Goal: Navigation & Orientation: Find specific page/section

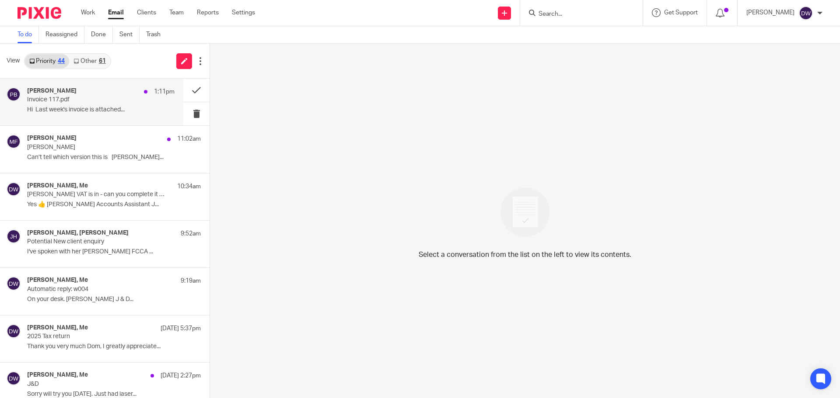
click at [101, 101] on p "Invoice 117.pdf" at bounding box center [86, 99] width 118 height 7
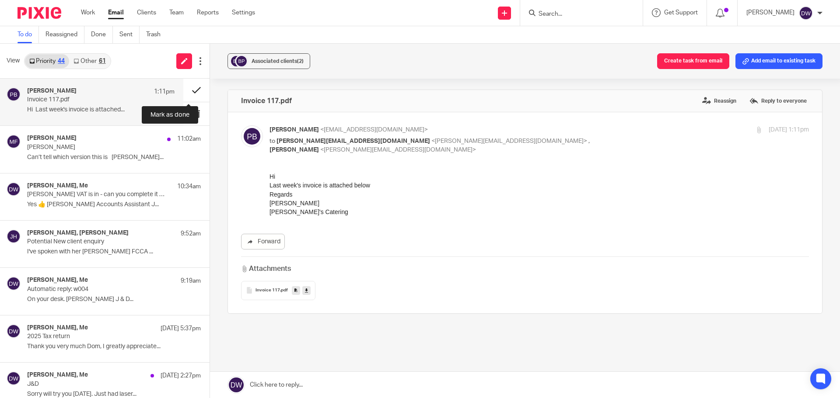
click at [192, 87] on button at bounding box center [196, 90] width 26 height 23
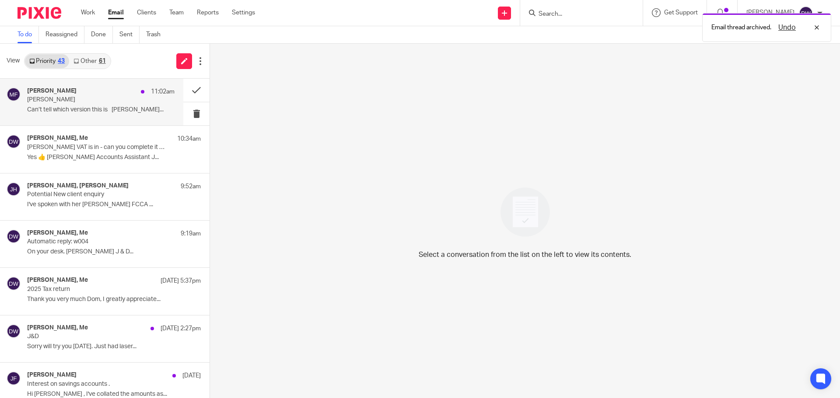
click at [114, 90] on div "Mick Fisher 11:02am" at bounding box center [100, 91] width 147 height 9
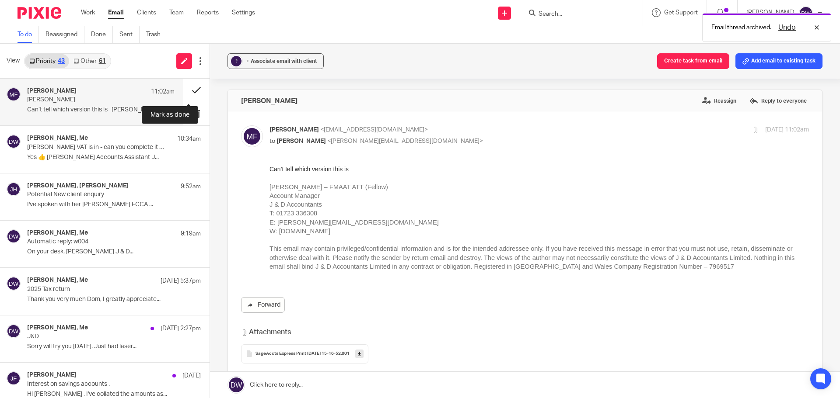
click at [192, 89] on button at bounding box center [196, 90] width 26 height 23
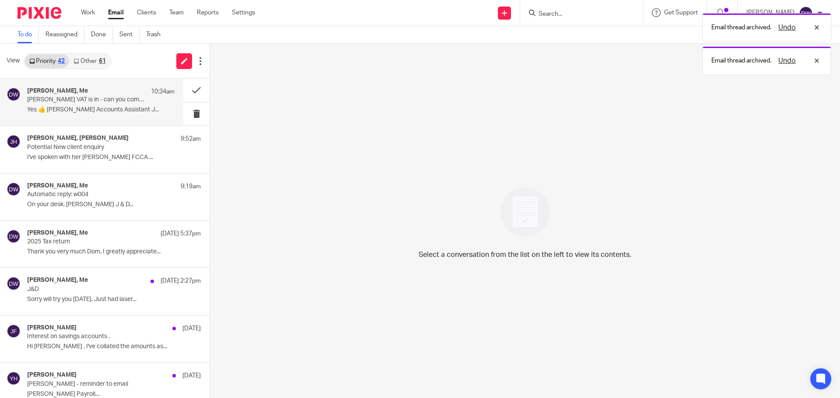
click at [127, 113] on p "Yes 👍 Jithin Raj Accounts Assistant J..." at bounding box center [100, 109] width 147 height 7
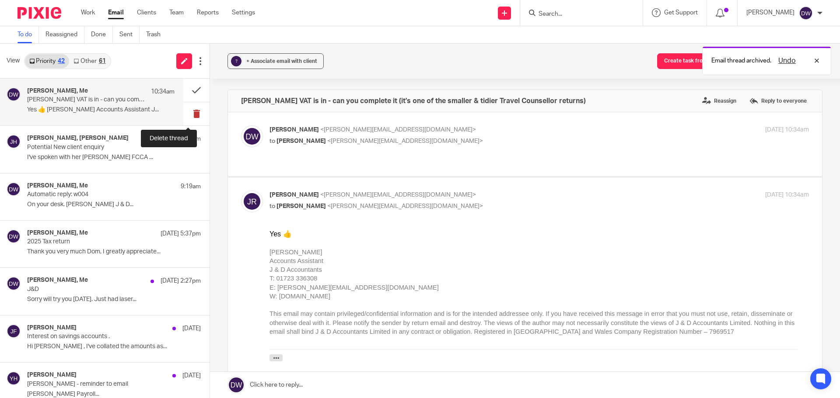
click at [191, 109] on button at bounding box center [196, 113] width 26 height 23
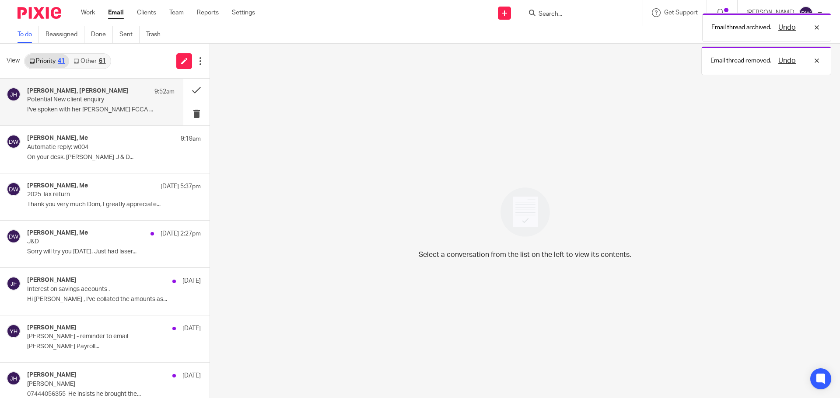
click at [113, 114] on div "Philip Green, Julie Hall 9:52am Potential New client enquiry I've spoken with h…" at bounding box center [100, 101] width 147 height 29
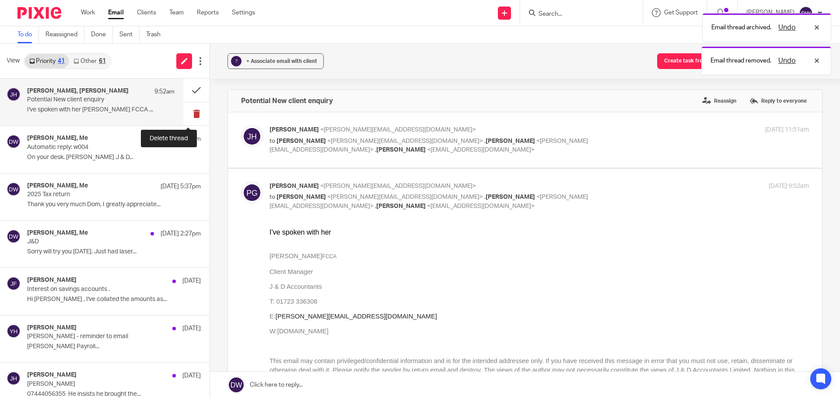
click at [193, 115] on button at bounding box center [196, 113] width 26 height 23
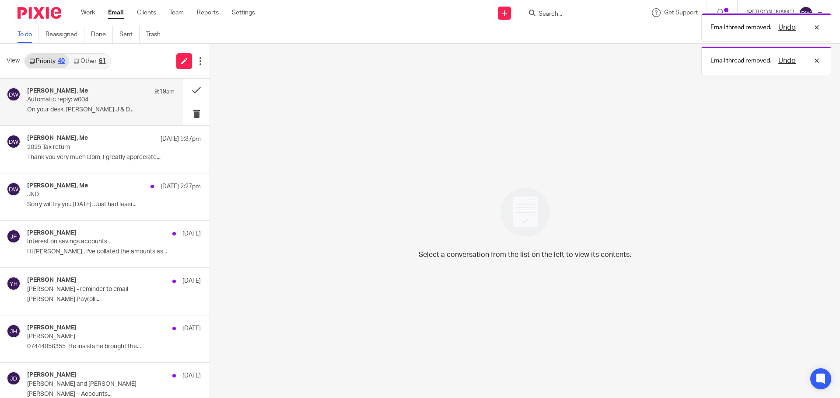
click at [94, 102] on p "Automatic reply: w004" at bounding box center [86, 99] width 118 height 7
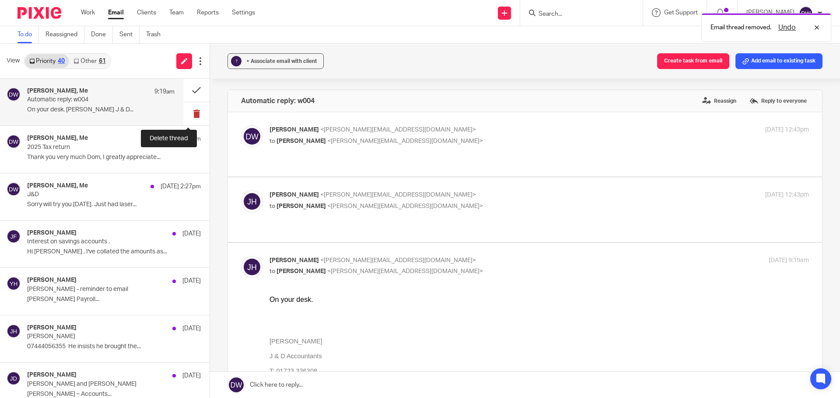
click at [187, 110] on button at bounding box center [196, 113] width 26 height 23
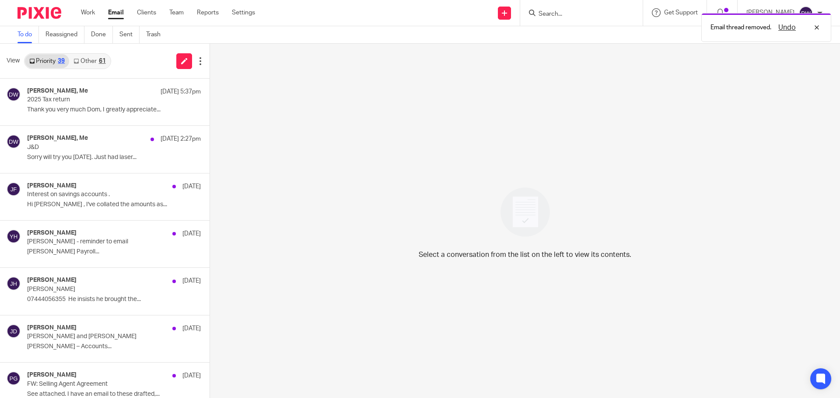
click at [100, 58] on div "61" at bounding box center [102, 61] width 7 height 6
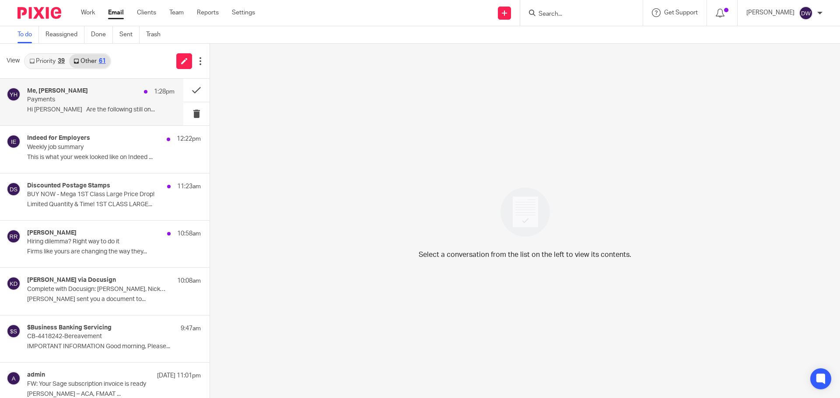
click at [86, 102] on p "Payments" at bounding box center [86, 99] width 118 height 7
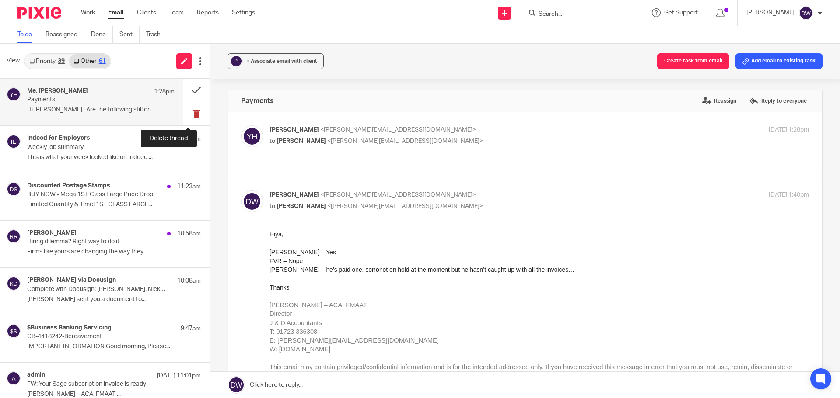
click at [190, 114] on button at bounding box center [196, 113] width 26 height 23
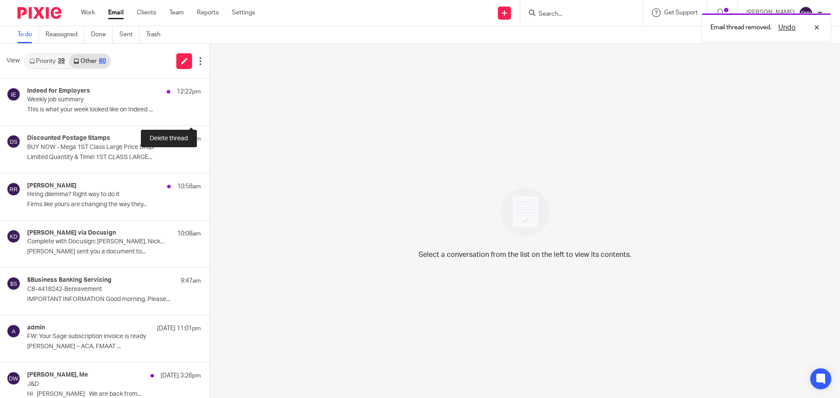
click at [209, 114] on button at bounding box center [212, 113] width 7 height 23
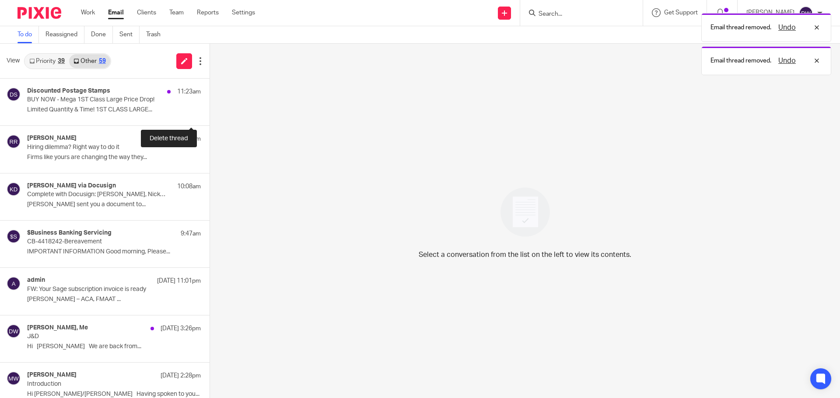
click at [209, 114] on button at bounding box center [212, 113] width 7 height 23
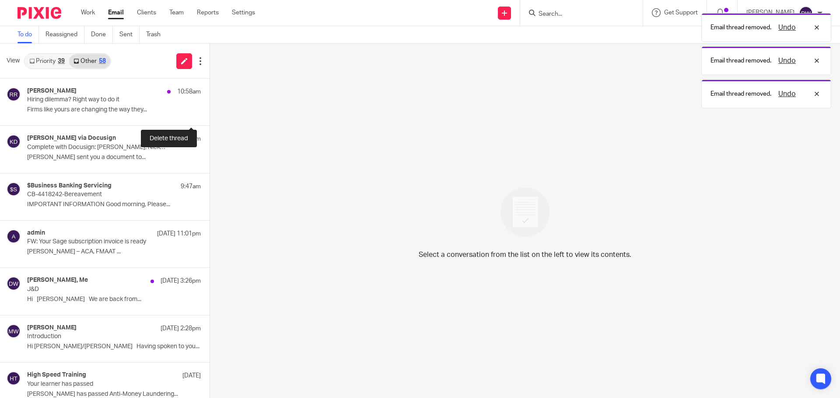
click at [209, 114] on button at bounding box center [212, 113] width 7 height 23
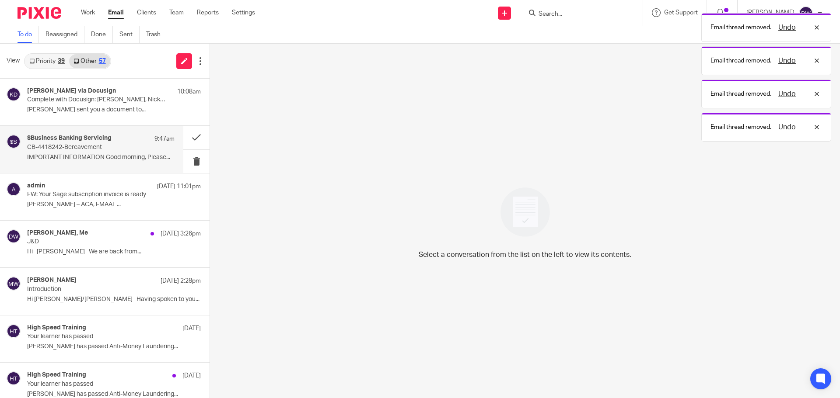
click at [87, 167] on div "$Business Banking Servicing 9:47am CB-4418242-Bereavement IMPORTANT INFORMATION…" at bounding box center [91, 149] width 183 height 47
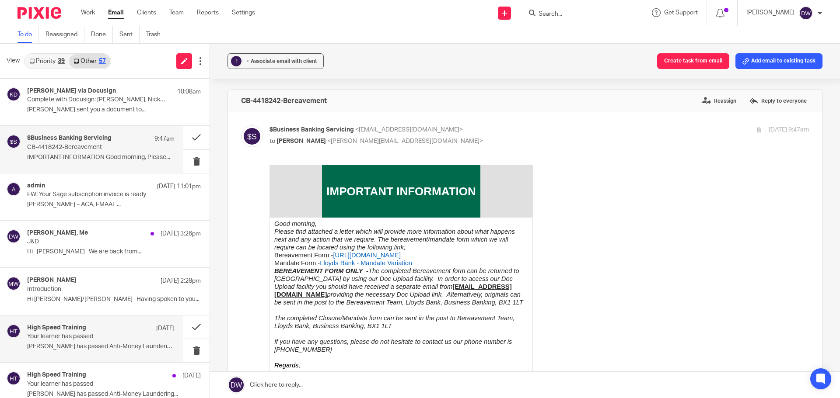
click at [83, 337] on p "Your learner has passed" at bounding box center [86, 336] width 118 height 7
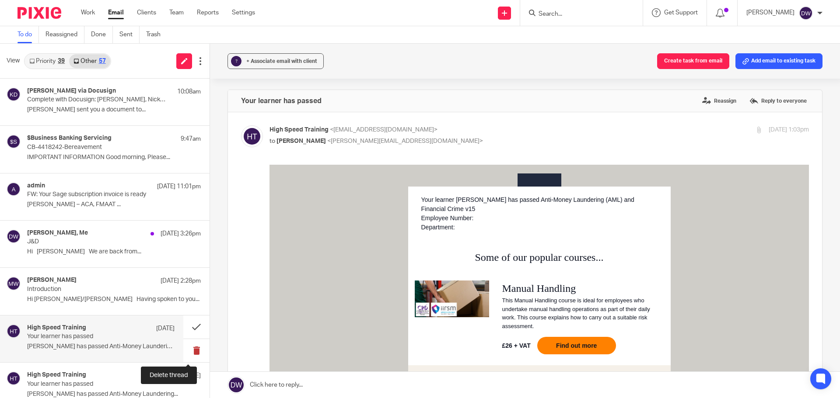
click at [188, 347] on button at bounding box center [196, 350] width 26 height 23
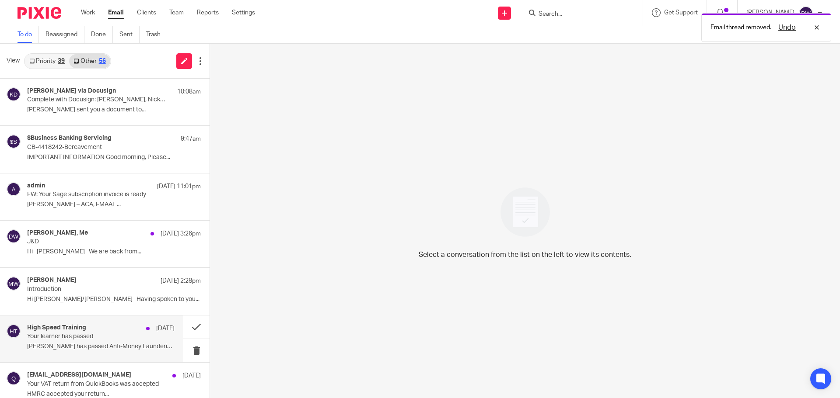
click at [105, 338] on p "Your learner has passed" at bounding box center [86, 336] width 118 height 7
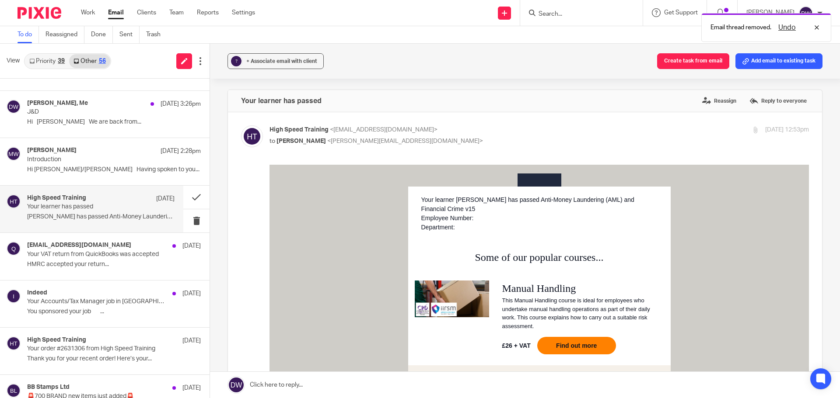
scroll to position [131, 0]
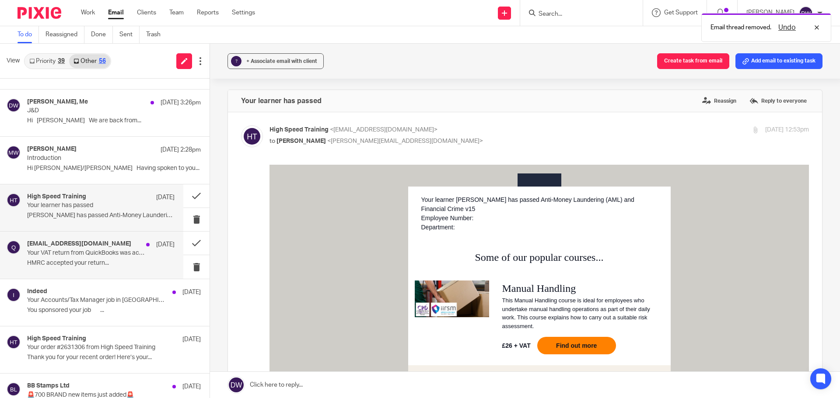
click at [84, 264] on p "HMRC accepted your return..." at bounding box center [100, 263] width 147 height 7
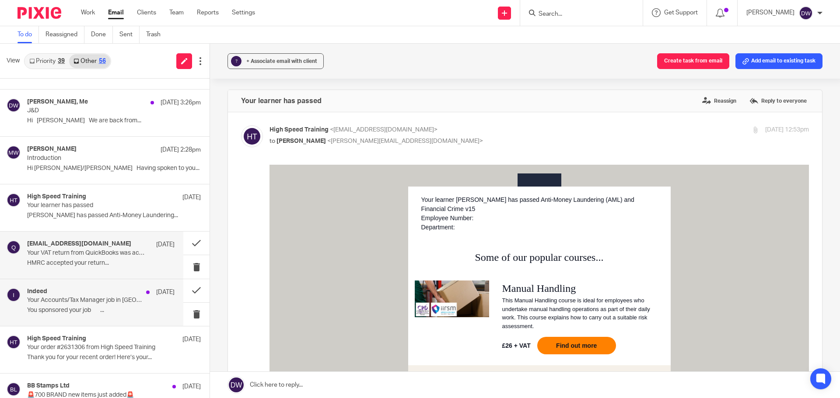
click at [82, 304] on p "Your Accounts/Tax Manager job in Scarborough YO12 5EA" at bounding box center [86, 300] width 118 height 7
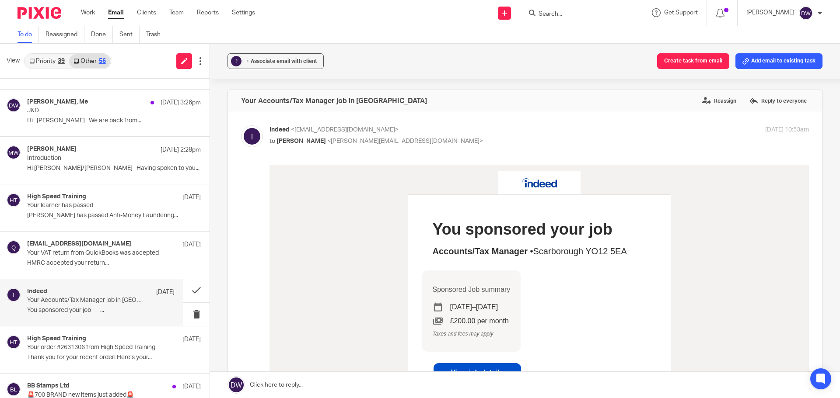
scroll to position [0, 0]
click at [183, 317] on button at bounding box center [196, 314] width 26 height 23
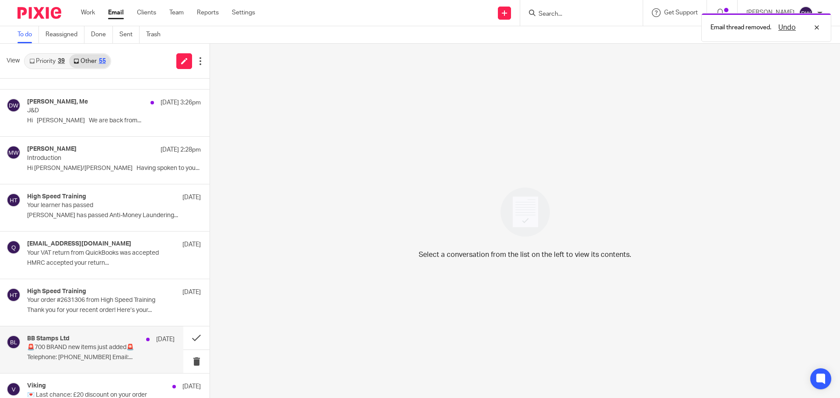
click at [108, 352] on p "🚨700 BRAND new items just added🚨" at bounding box center [86, 347] width 118 height 7
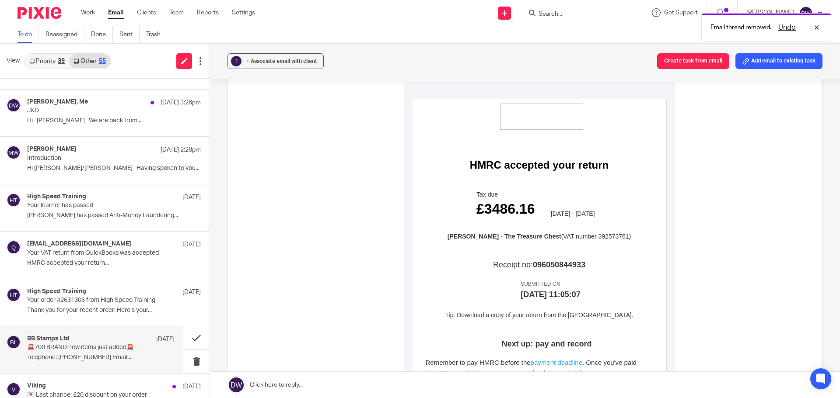
scroll to position [87, 0]
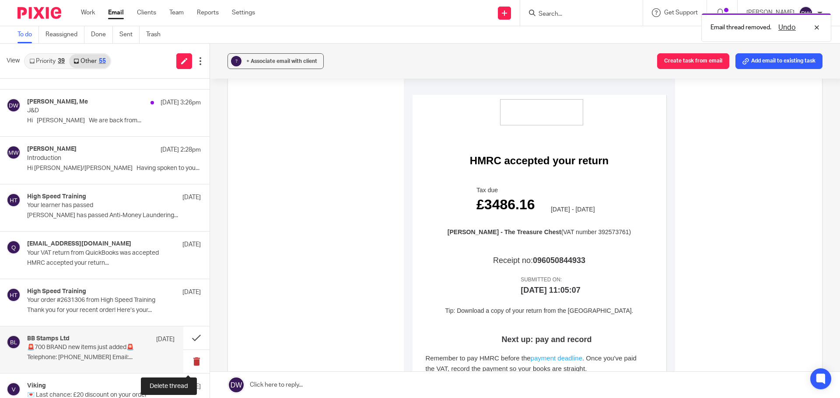
click at [195, 359] on button at bounding box center [196, 361] width 26 height 23
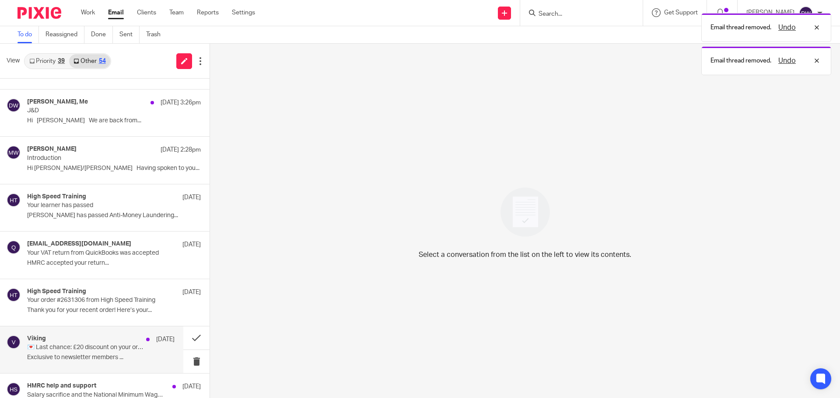
click at [129, 355] on p "Exclusive to newsletter members ..." at bounding box center [100, 357] width 147 height 7
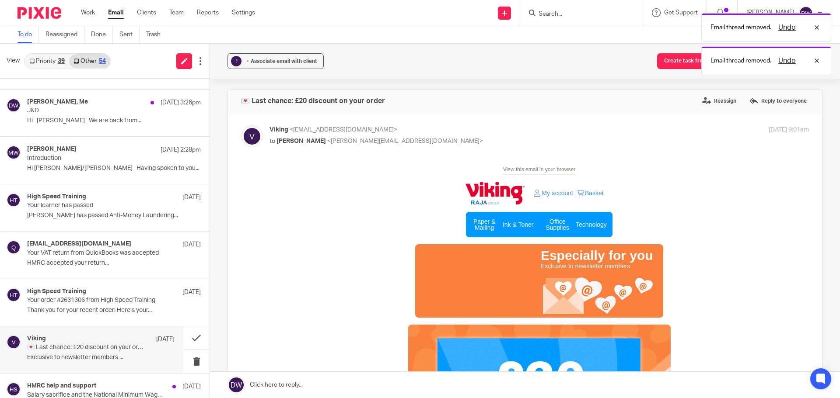
scroll to position [0, 0]
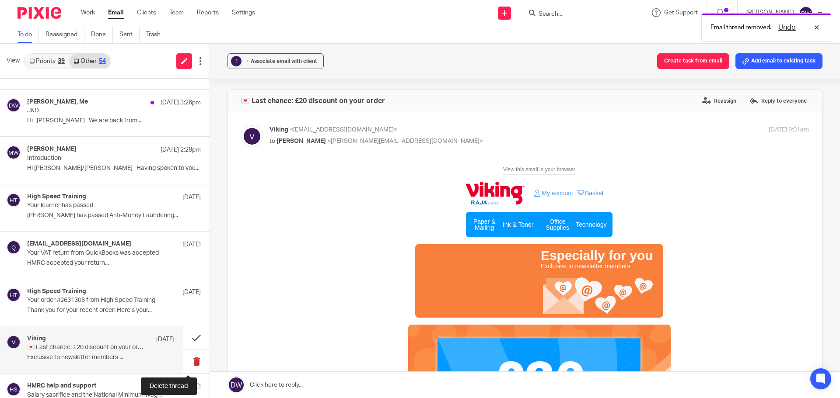
click at [194, 363] on button at bounding box center [196, 361] width 26 height 23
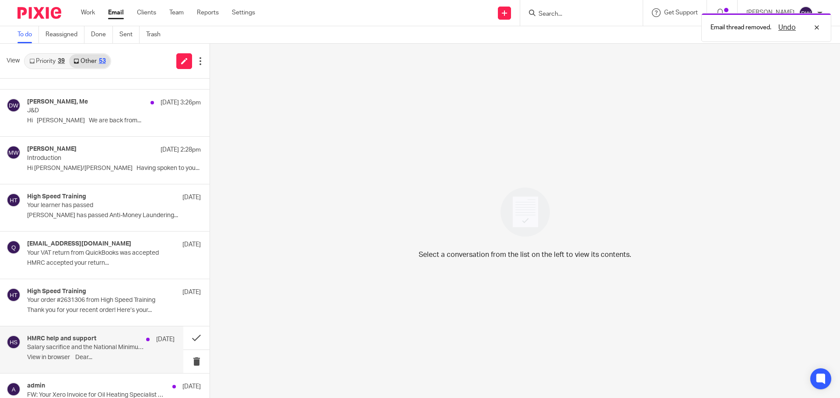
click at [89, 356] on p "View in browser﻿ Dear..." at bounding box center [100, 357] width 147 height 7
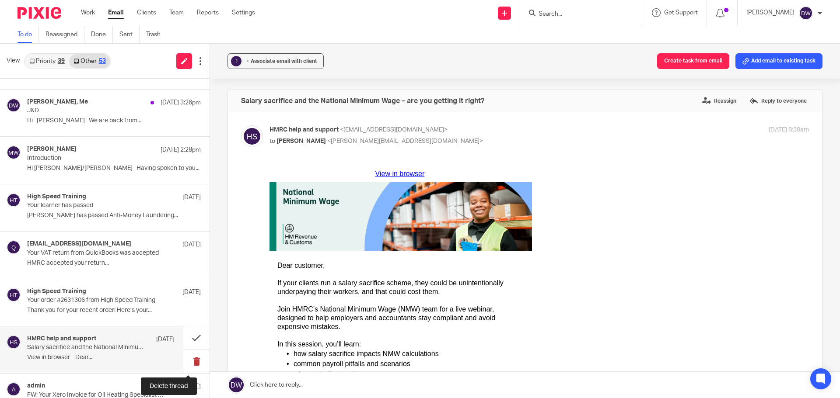
click at [195, 364] on button at bounding box center [196, 361] width 26 height 23
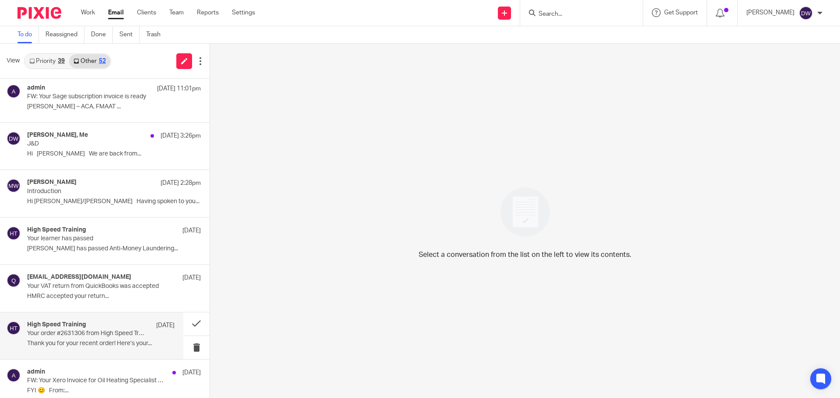
click at [127, 312] on section "Kimberley Spenceley via Docusign 10:08am Complete with Docusign: Speight, Nick_…" at bounding box center [104, 241] width 209 height 521
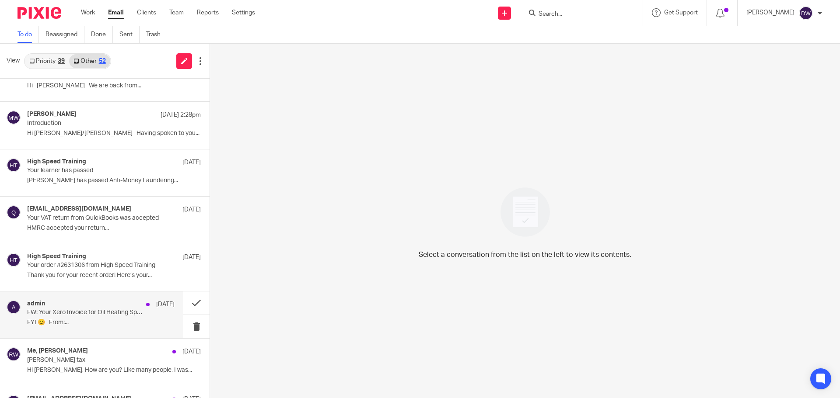
scroll to position [175, 0]
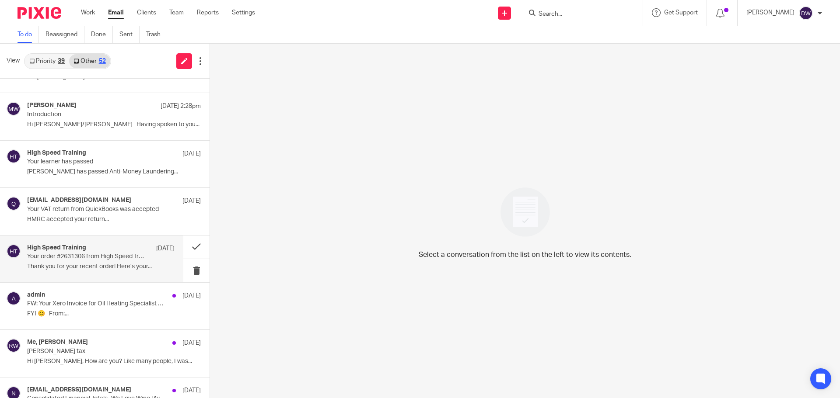
click at [117, 262] on div "High Speed Training 10 Oct Your order #2631306 from High Speed Training Thank y…" at bounding box center [100, 258] width 147 height 29
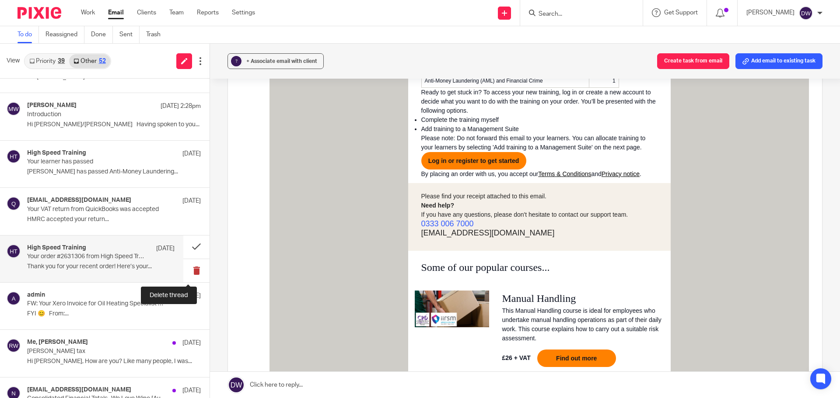
click at [185, 268] on button at bounding box center [196, 270] width 26 height 23
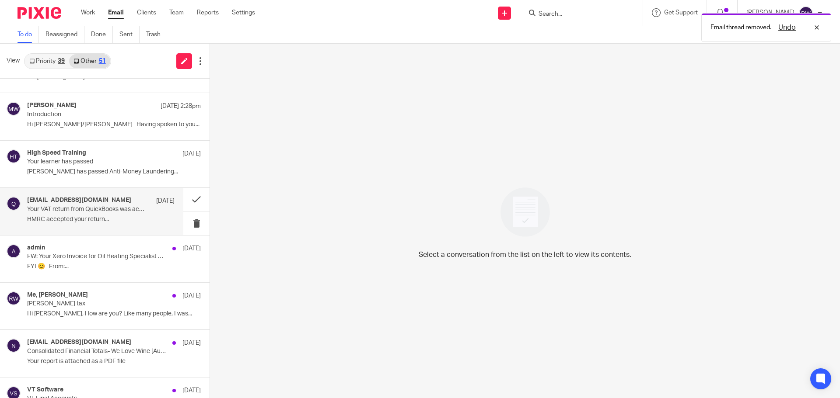
click at [107, 220] on p "HMRC accepted your return..." at bounding box center [100, 219] width 147 height 7
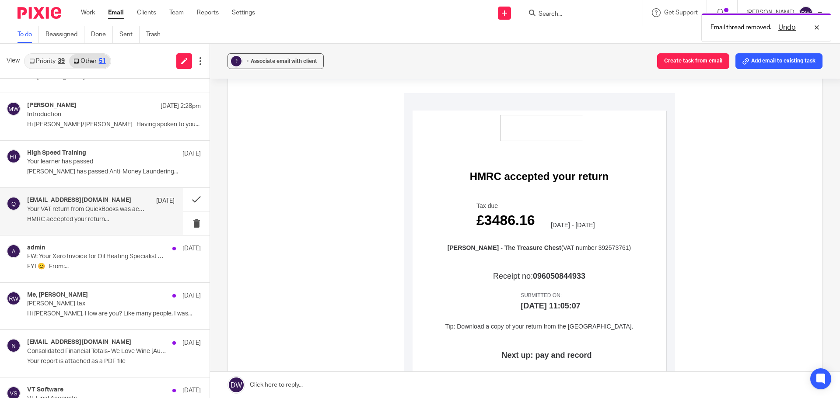
scroll to position [131, 0]
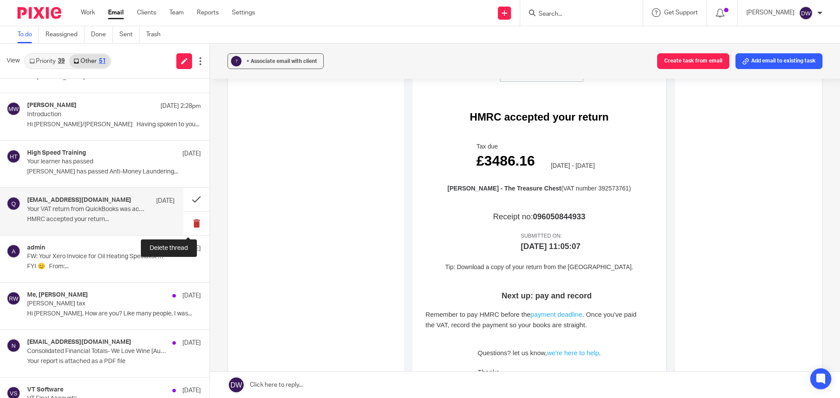
click at [192, 227] on button at bounding box center [196, 223] width 26 height 23
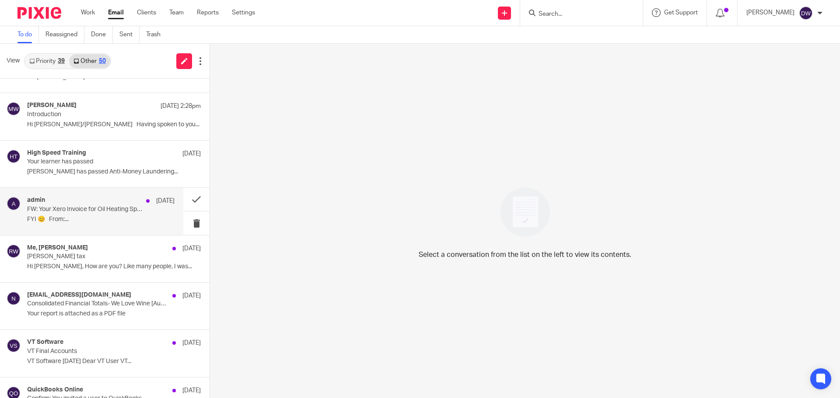
click at [95, 203] on div "admin 10 Oct" at bounding box center [100, 201] width 147 height 9
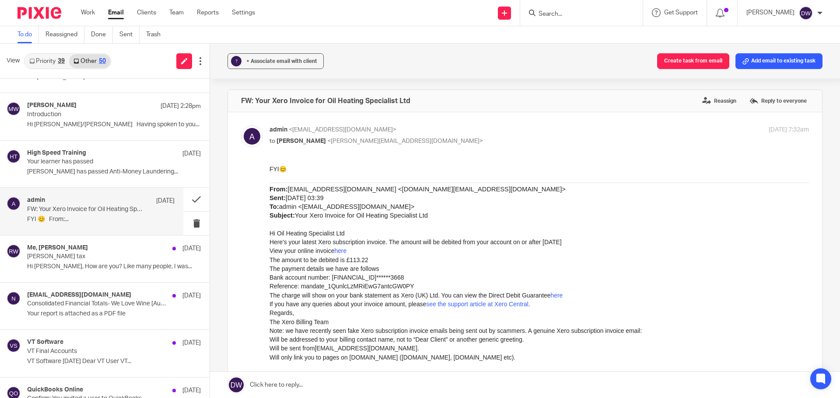
scroll to position [0, 0]
click at [186, 230] on button at bounding box center [196, 223] width 26 height 23
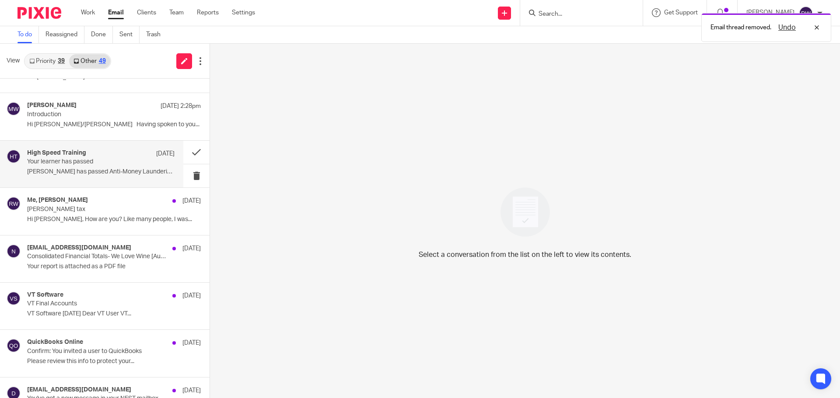
click at [116, 173] on p "Michael Fisher has passed Anti-Money Laundering..." at bounding box center [100, 171] width 147 height 7
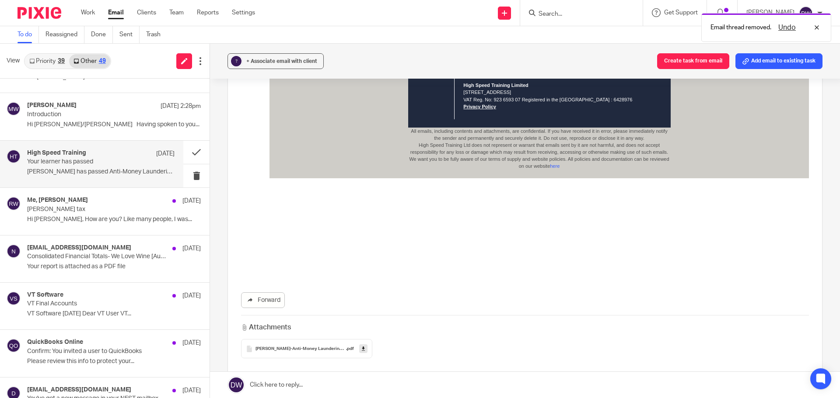
scroll to position [648, 0]
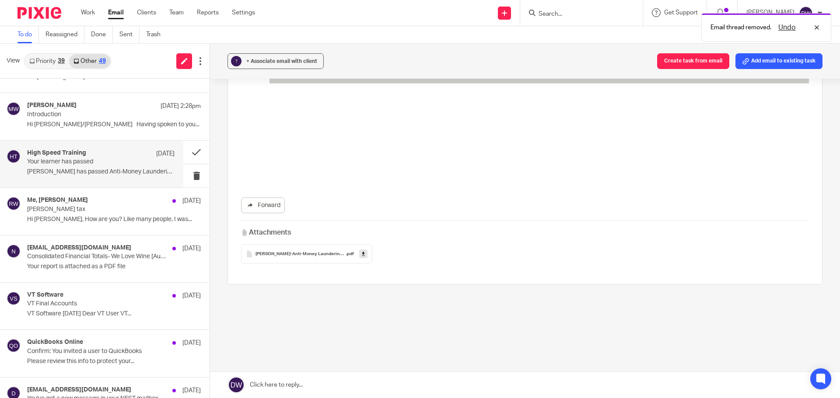
click at [363, 251] on icon at bounding box center [363, 254] width 3 height 7
click at [90, 161] on p "Your learner has passed" at bounding box center [86, 161] width 118 height 7
click at [183, 150] on button at bounding box center [196, 152] width 26 height 23
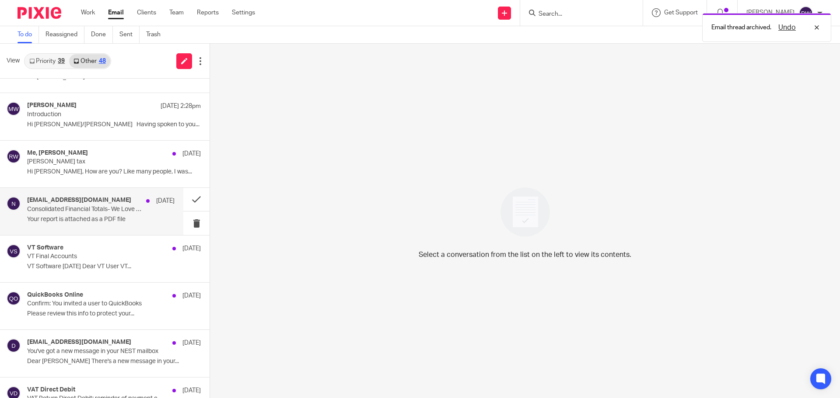
click at [84, 197] on h4 "no-reply@samtouchoffice.com" at bounding box center [79, 200] width 104 height 7
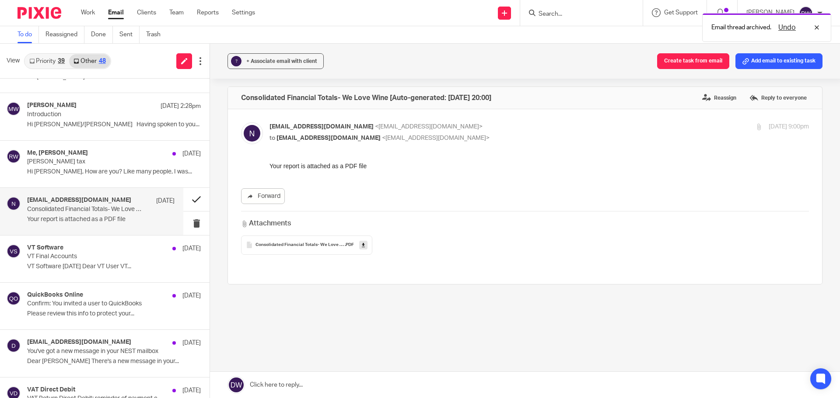
scroll to position [0, 0]
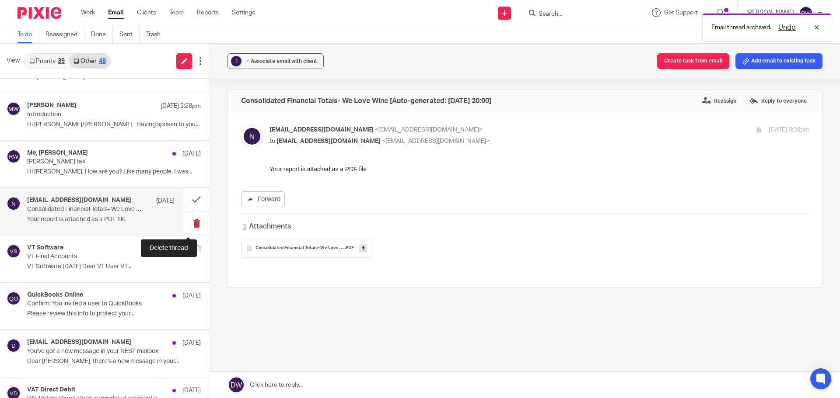
click at [185, 221] on button at bounding box center [196, 223] width 26 height 23
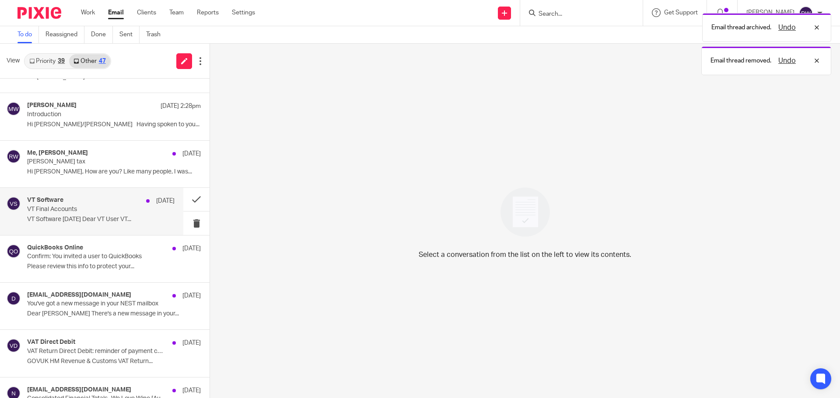
click at [126, 217] on p "VT Software October 2025 Dear VT User VT..." at bounding box center [100, 219] width 147 height 7
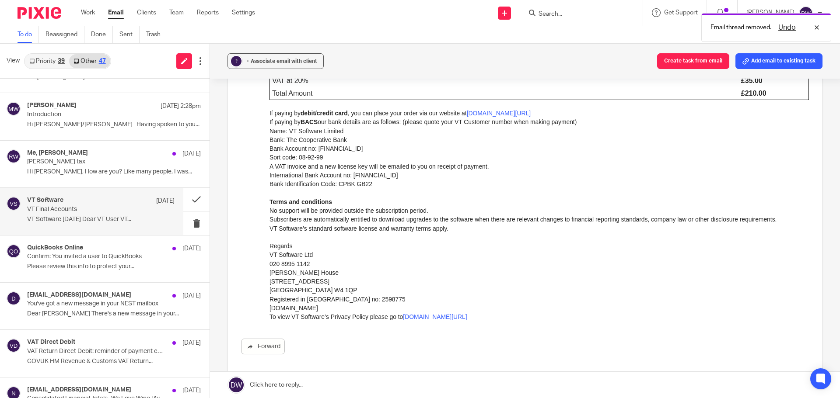
scroll to position [188, 0]
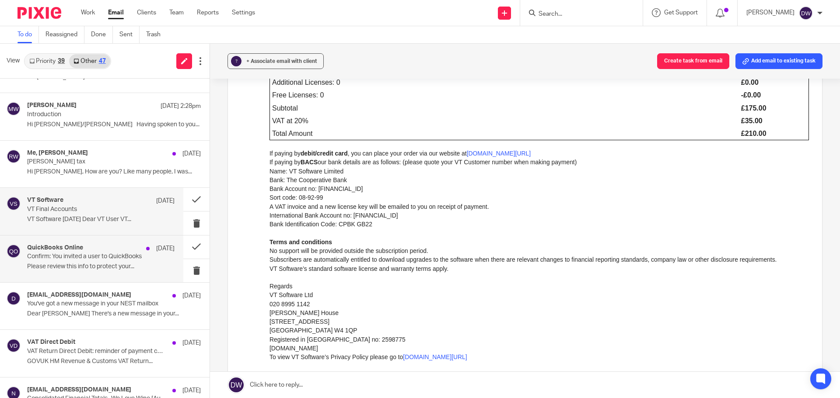
click at [117, 255] on p "Confirm: You invited a user to QuickBooks" at bounding box center [86, 256] width 118 height 7
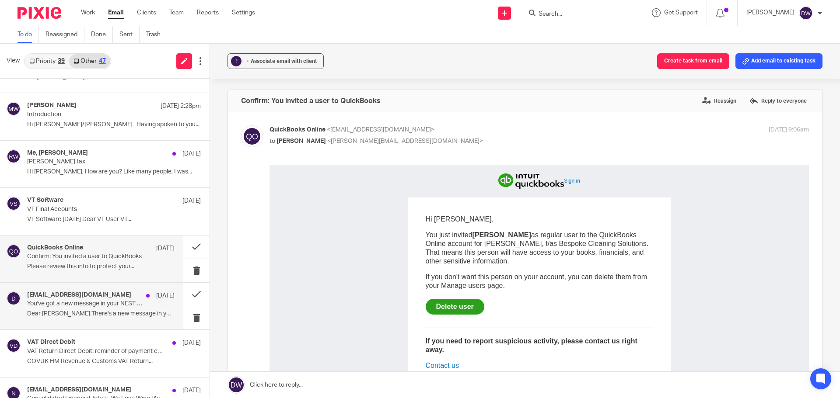
scroll to position [0, 0]
click at [186, 274] on button at bounding box center [196, 270] width 26 height 23
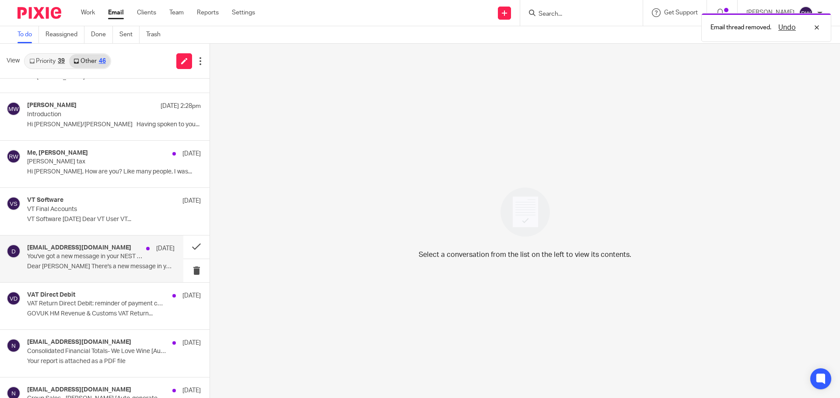
click at [94, 276] on div "do_not_reply@nestpensions.org.uk 8 Oct You've got a new message in your NEST ma…" at bounding box center [91, 259] width 183 height 47
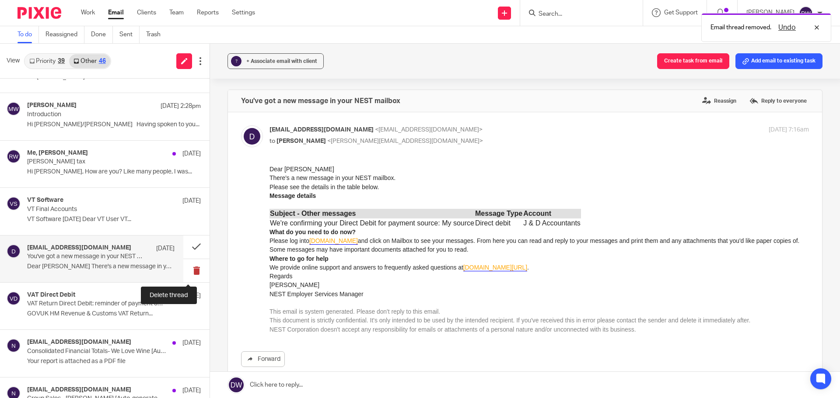
click at [183, 269] on button at bounding box center [196, 270] width 26 height 23
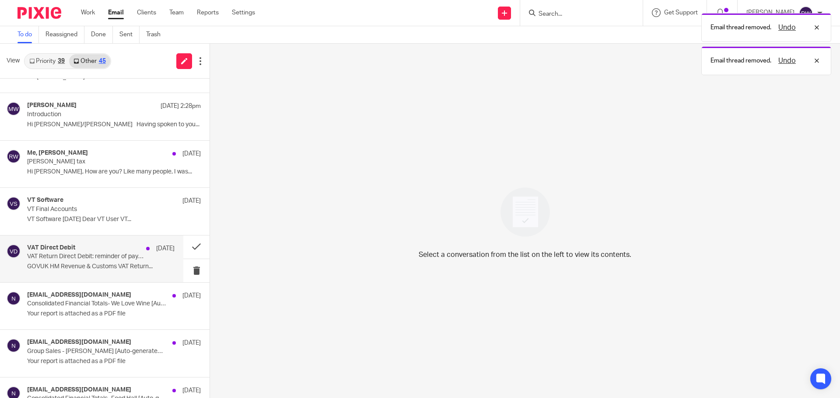
click at [148, 261] on div "VAT Direct Debit 8 Oct VAT Return Direct Debit: reminder of payment collection …" at bounding box center [100, 258] width 147 height 29
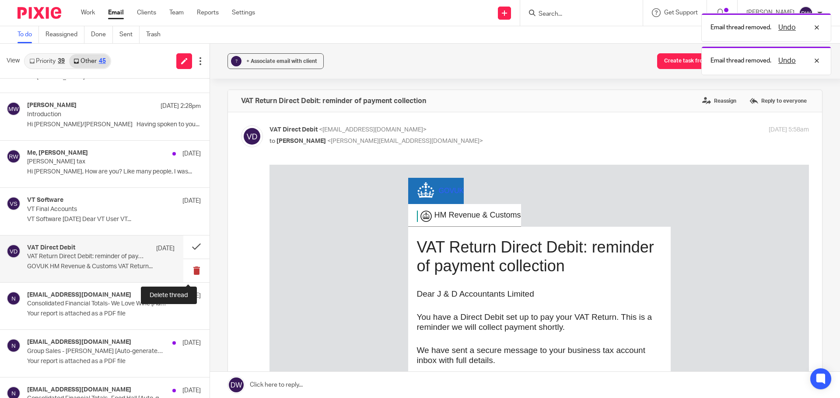
click at [185, 268] on button at bounding box center [196, 270] width 26 height 23
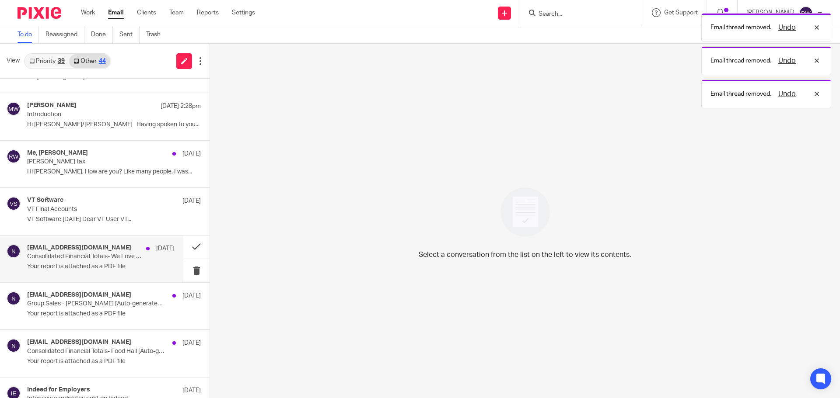
click at [122, 264] on p "Your report is attached as a PDF file" at bounding box center [100, 266] width 147 height 7
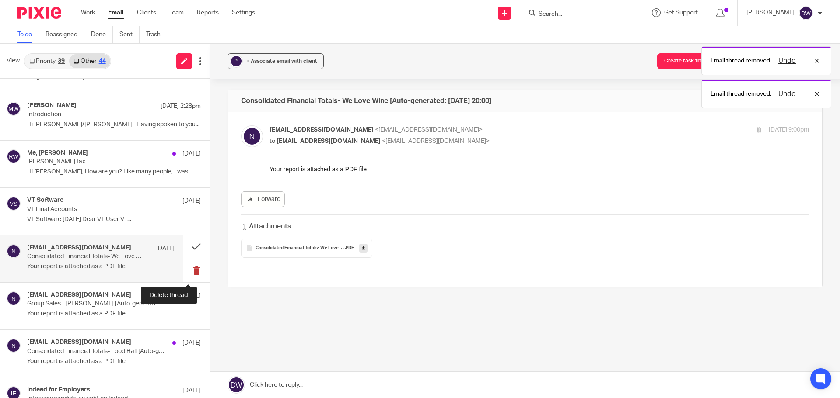
click at [191, 271] on button at bounding box center [196, 270] width 26 height 23
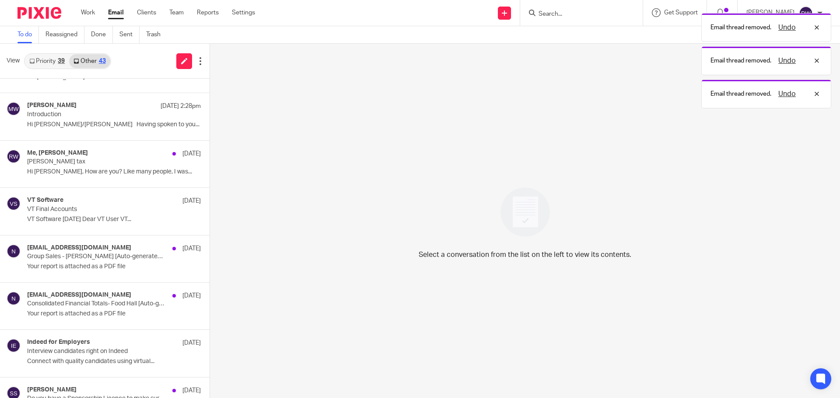
click at [190, 271] on div "no-reply@samtouchoffice.com 7 Oct Group Sales - Wilson's [Auto-generated: 07/10…" at bounding box center [104, 259] width 209 height 47
click at [209, 271] on button at bounding box center [212, 270] width 7 height 23
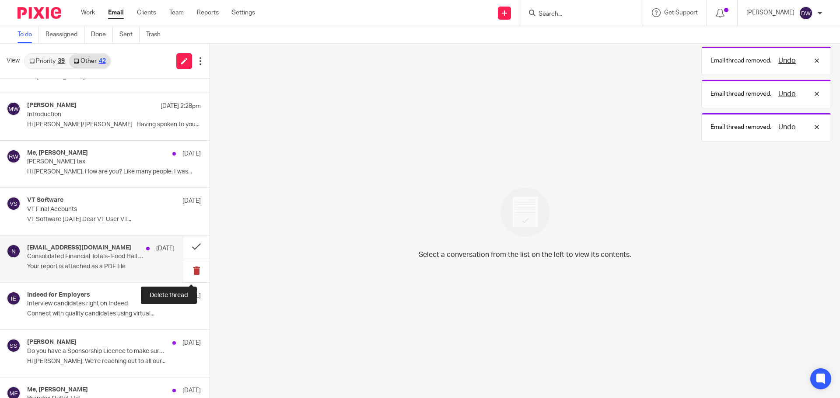
click at [188, 272] on button at bounding box center [196, 270] width 26 height 23
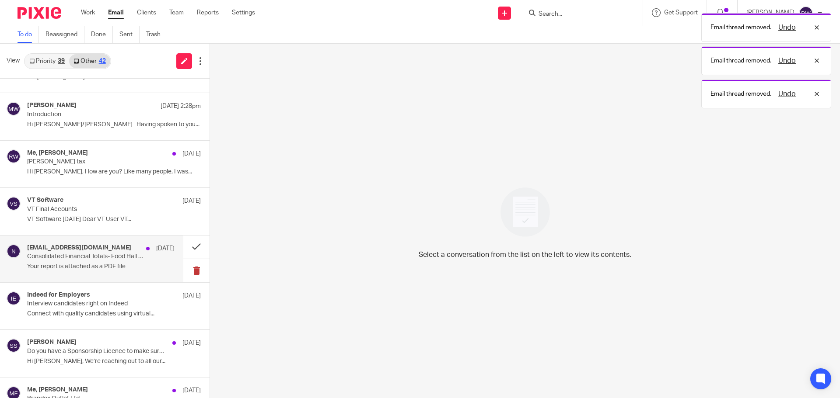
scroll to position [175, 0]
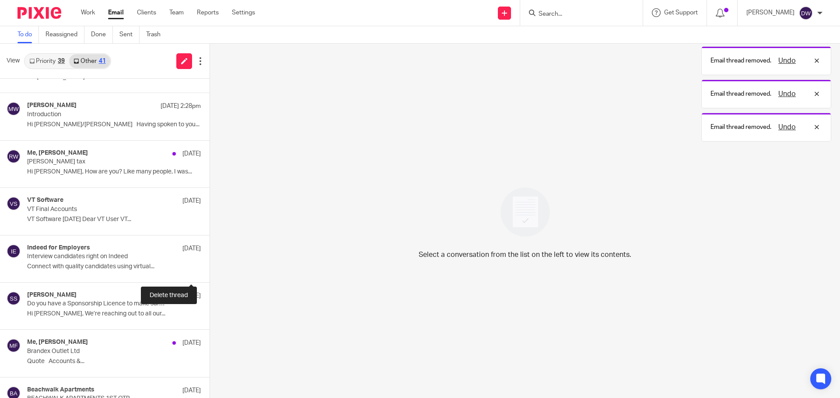
click at [209, 272] on button at bounding box center [212, 270] width 7 height 23
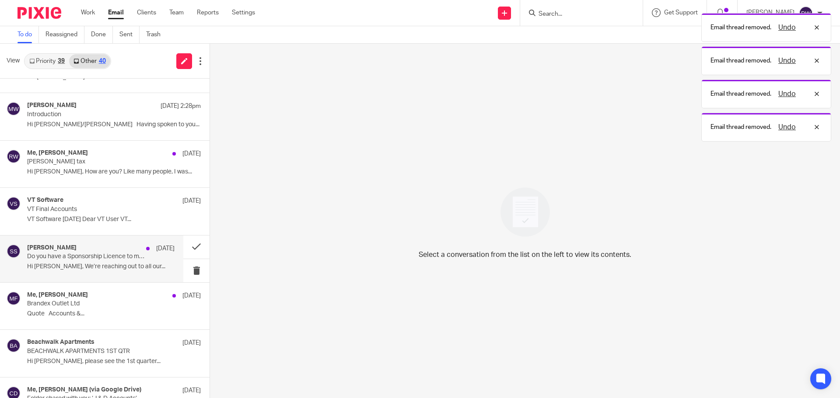
click at [120, 272] on div "Shannon Saltmer 6 Oct Do you have a Sponsorship Licence to make sure that you'r…" at bounding box center [100, 258] width 147 height 29
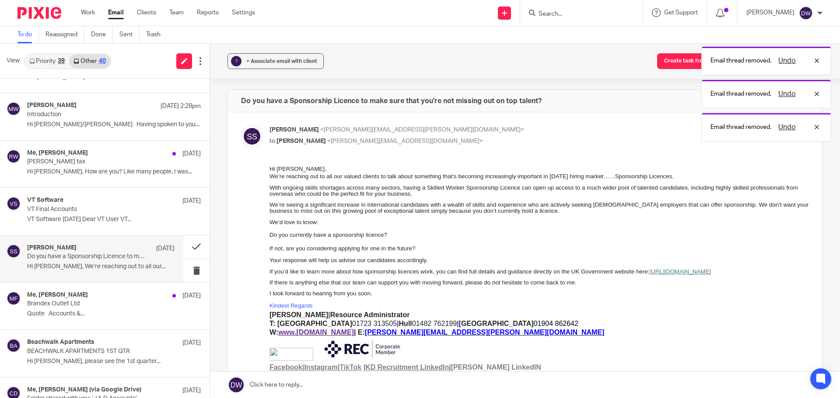
scroll to position [0, 0]
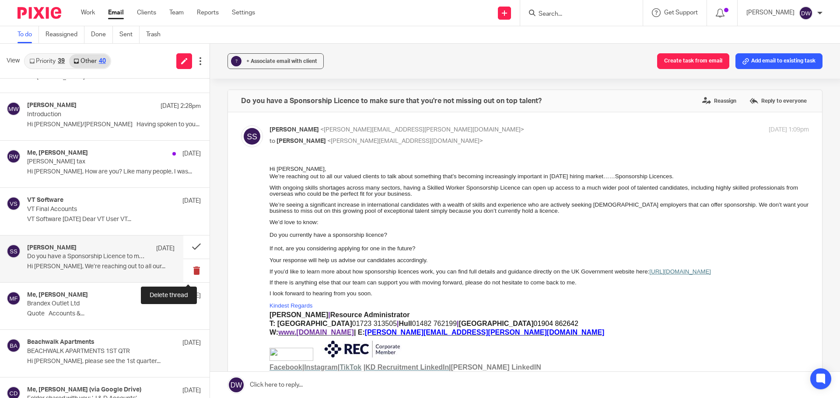
click at [199, 269] on button at bounding box center [196, 270] width 26 height 23
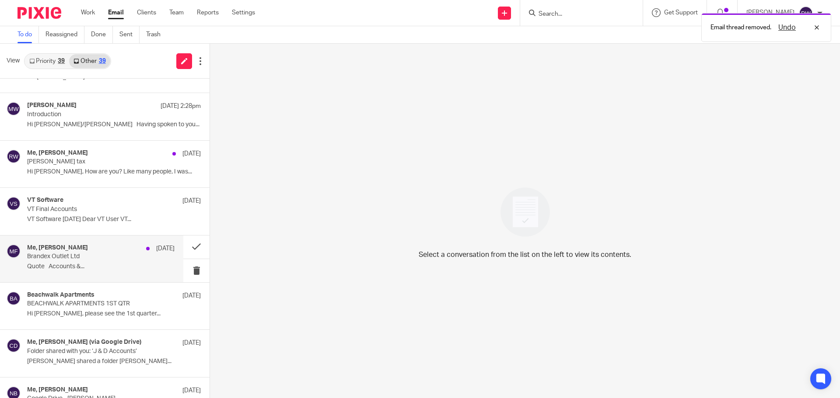
click at [87, 259] on p "Brandex Outlet Ltd" at bounding box center [86, 256] width 118 height 7
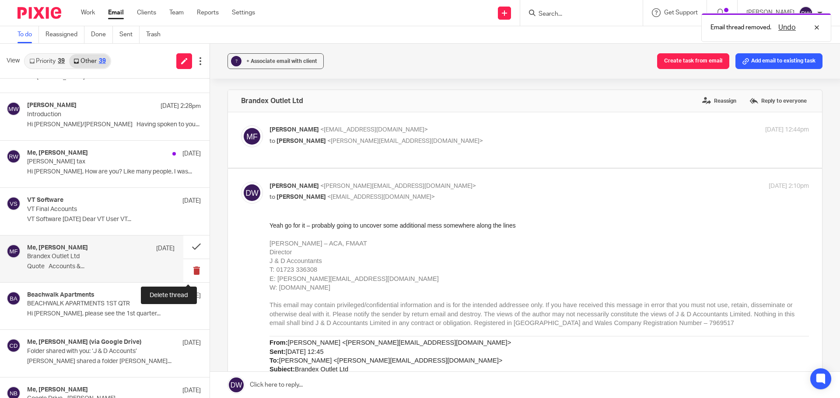
click at [192, 270] on button at bounding box center [196, 270] width 26 height 23
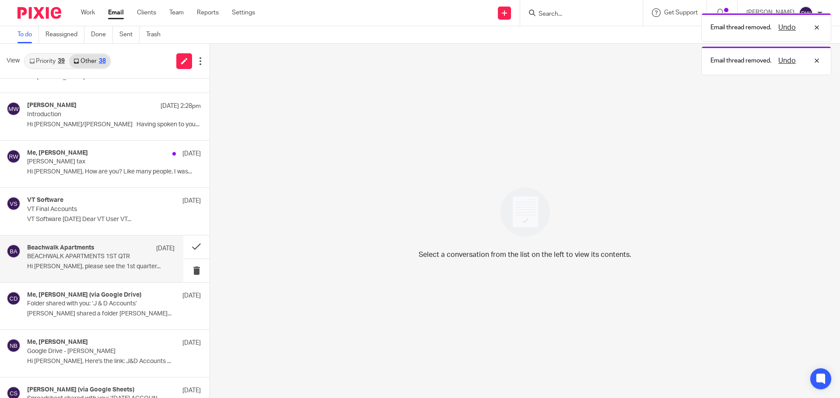
click at [123, 271] on div "Beachwalk Apartments 1 Jul BEACHWALK APARTMENTS 1ST QTR Hi Dominic, please see …" at bounding box center [100, 258] width 147 height 29
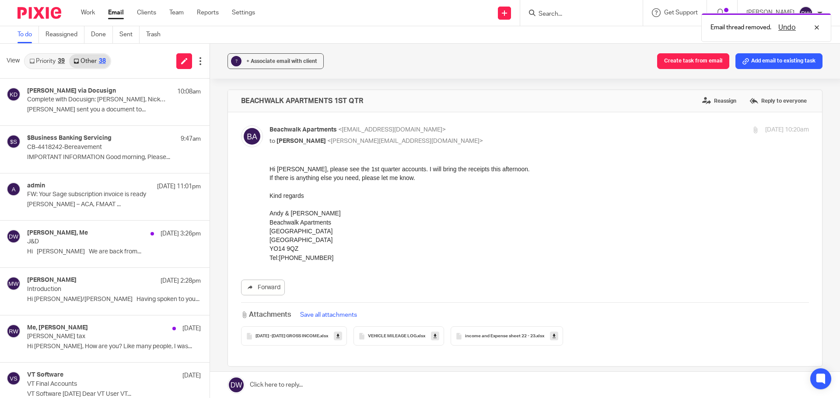
click at [52, 64] on link "Priority 39" at bounding box center [47, 61] width 44 height 14
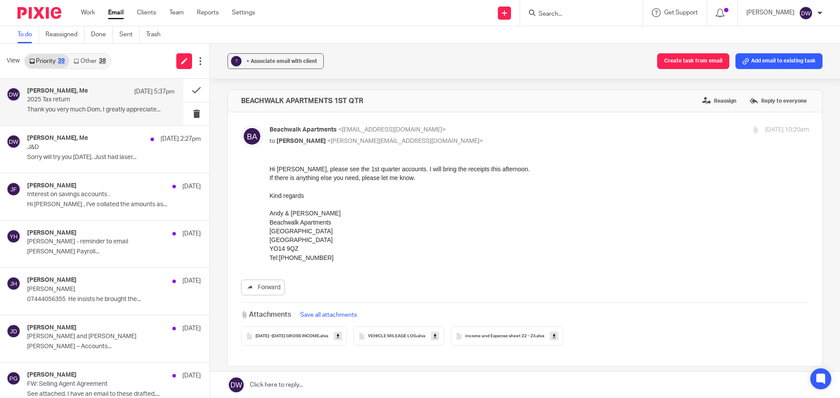
click at [84, 101] on p "2025 Tax return" at bounding box center [86, 99] width 118 height 7
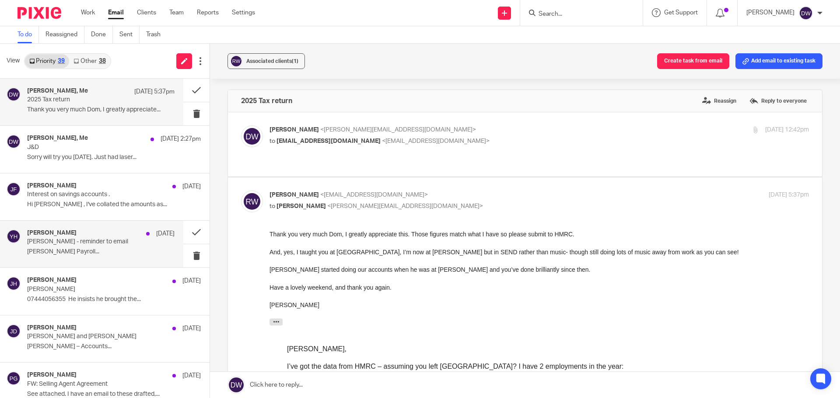
click at [91, 254] on p "Yvonne Hardman Payroll..." at bounding box center [100, 251] width 147 height 7
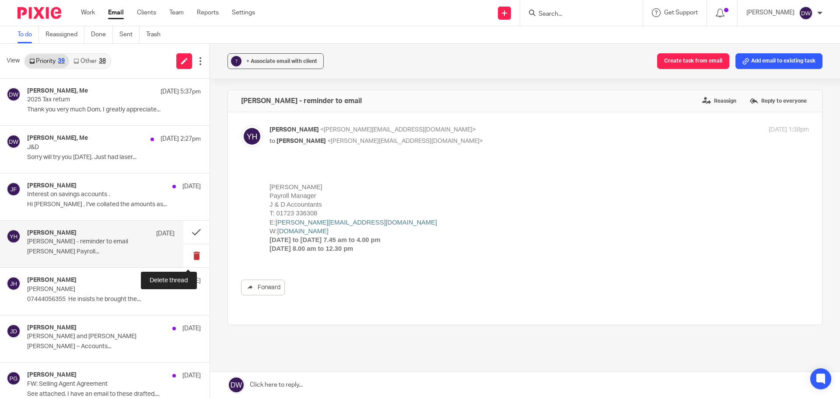
click at [188, 255] on button at bounding box center [196, 255] width 26 height 23
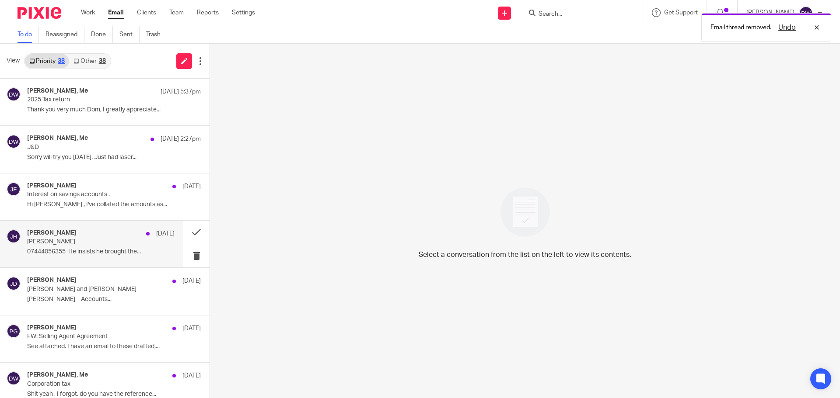
click at [100, 252] on p "07444056355 He insists he brought the..." at bounding box center [100, 251] width 147 height 7
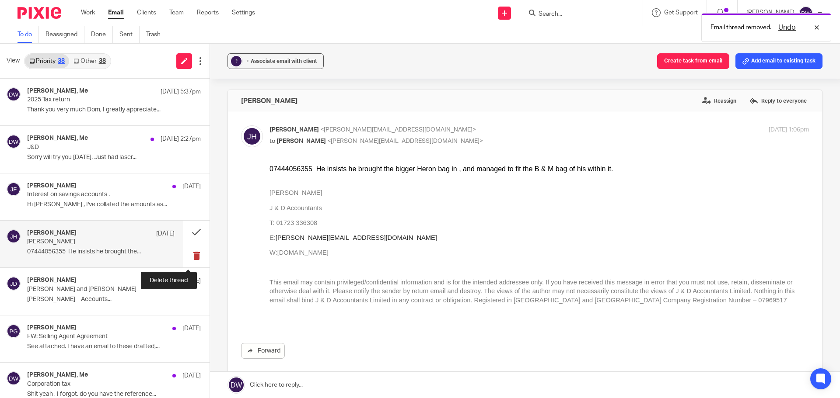
click at [188, 255] on button at bounding box center [196, 255] width 26 height 23
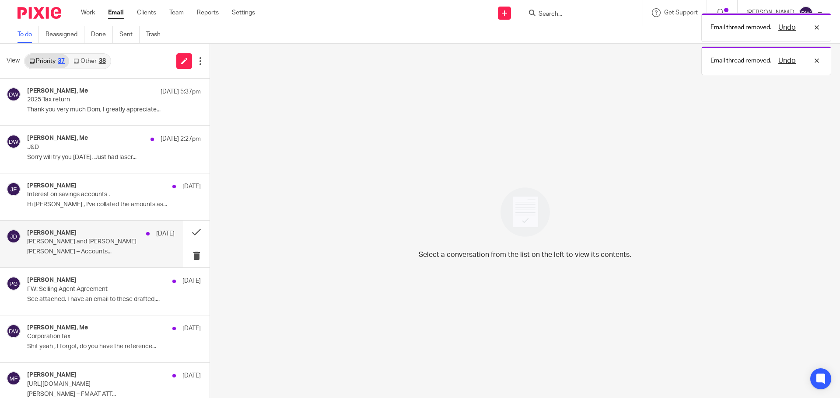
click at [100, 248] on div "Jack Drydale 9 Oct Albert simpson and Ellie day Jack Drydale – Accounts..." at bounding box center [100, 244] width 147 height 29
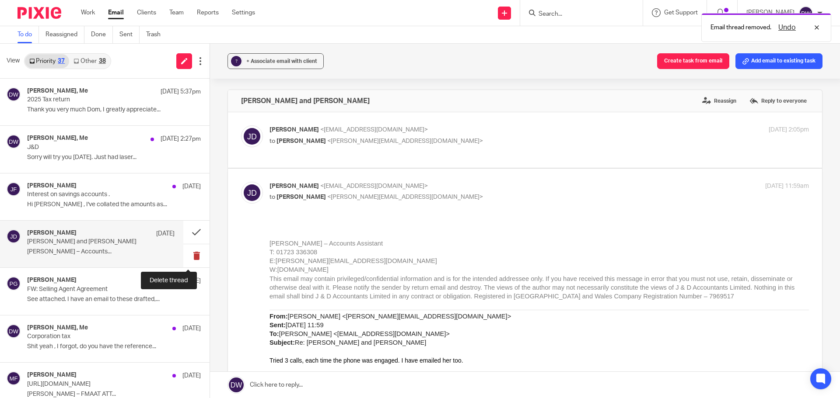
click at [185, 252] on button at bounding box center [196, 255] width 26 height 23
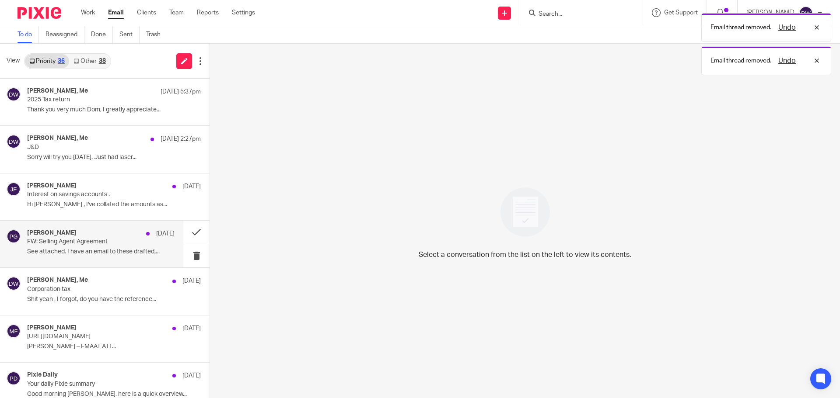
click at [116, 240] on p "FW: Selling Agent Agreement" at bounding box center [86, 241] width 118 height 7
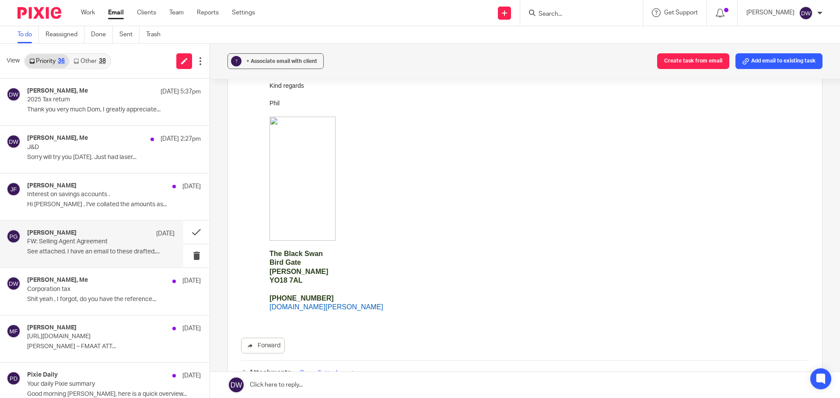
scroll to position [394, 0]
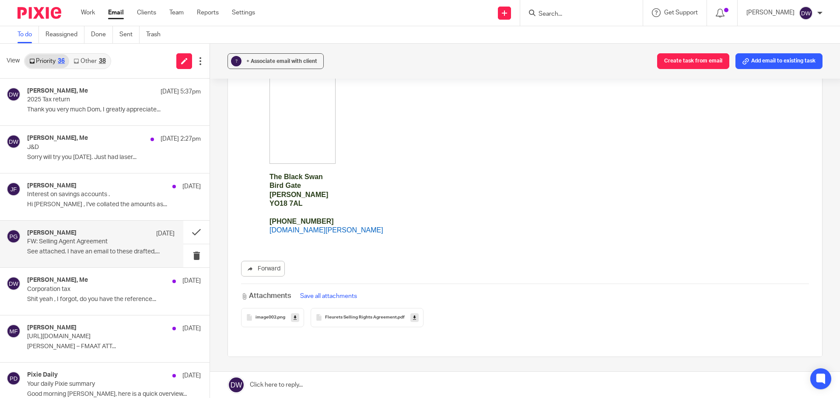
click at [410, 319] on link at bounding box center [414, 318] width 8 height 9
click at [189, 234] on button at bounding box center [196, 232] width 26 height 23
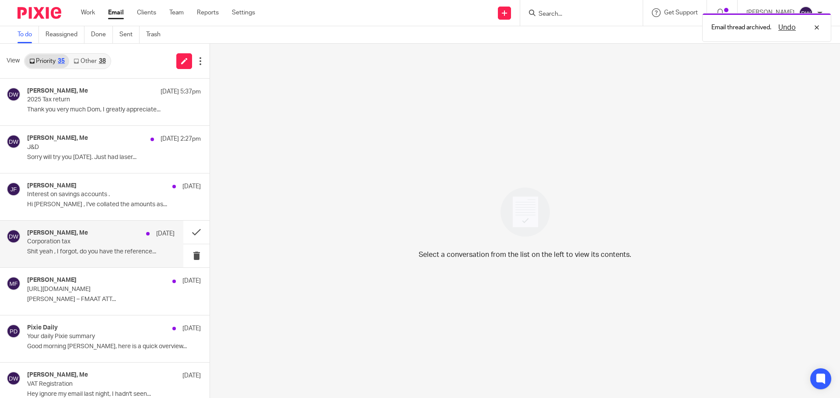
click at [110, 254] on p "Shit yeah , I forgot, do you have the reference..." at bounding box center [100, 251] width 147 height 7
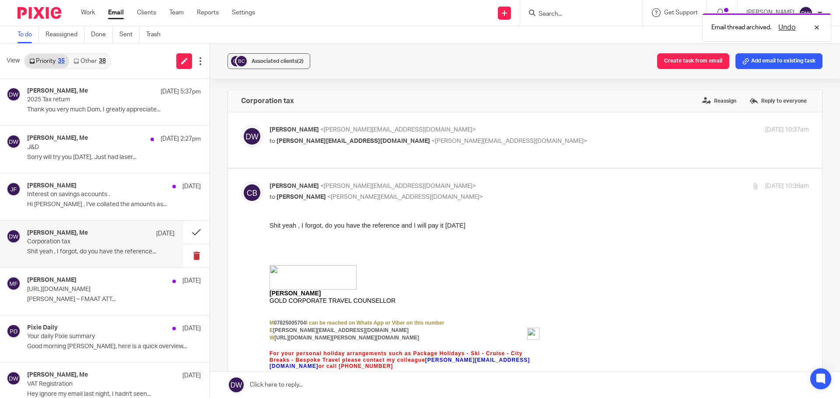
scroll to position [0, 0]
click at [191, 253] on button at bounding box center [196, 255] width 26 height 23
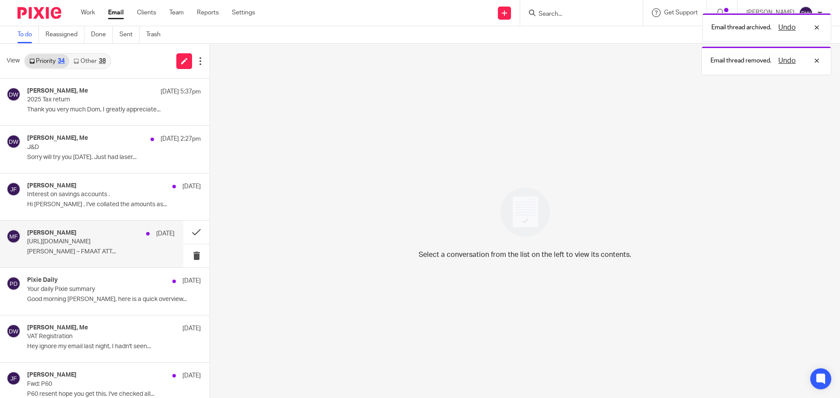
click at [92, 250] on p "Mick Fisher – FMAAT ATT..." at bounding box center [100, 251] width 147 height 7
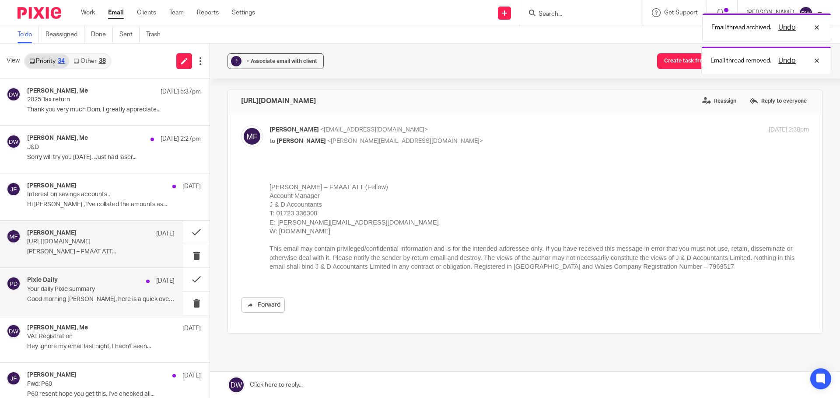
click at [88, 293] on p "Your daily Pixie summary" at bounding box center [86, 289] width 118 height 7
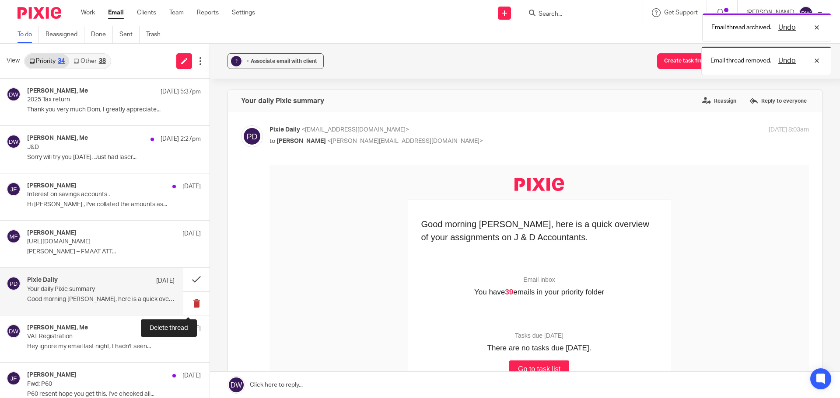
click at [183, 302] on button at bounding box center [196, 303] width 26 height 23
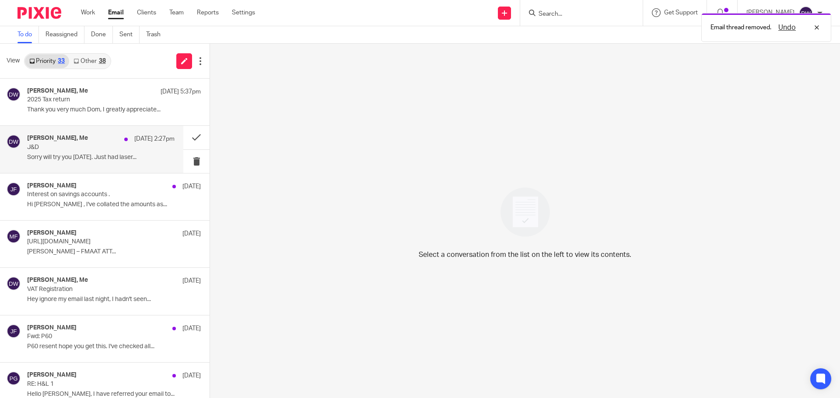
click at [112, 150] on p "J&D" at bounding box center [86, 147] width 118 height 7
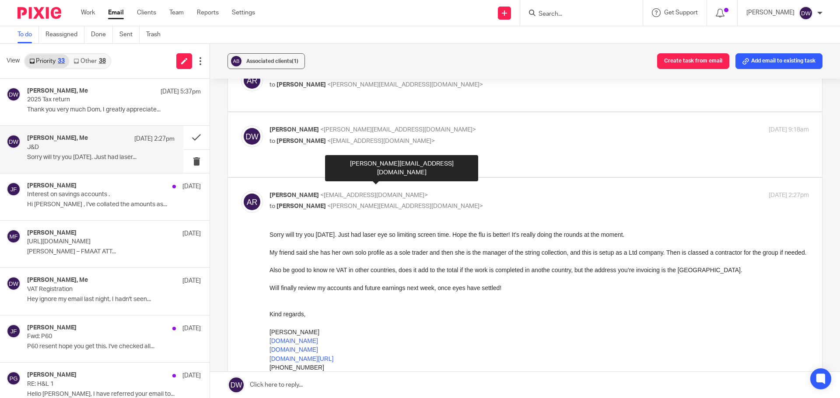
scroll to position [131, 0]
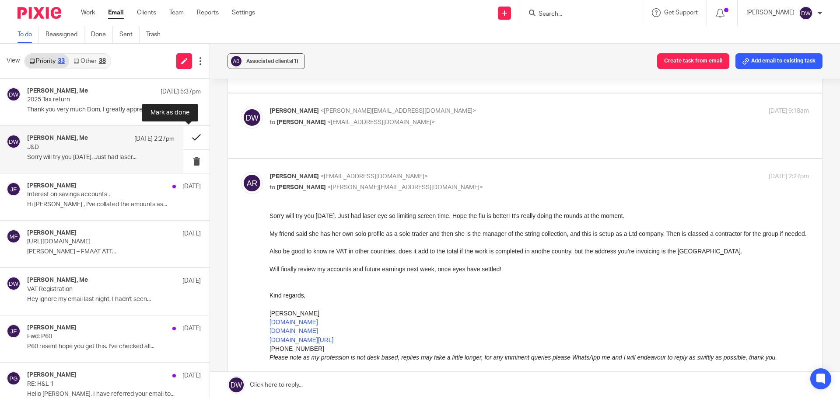
click at [186, 136] on button at bounding box center [196, 137] width 26 height 23
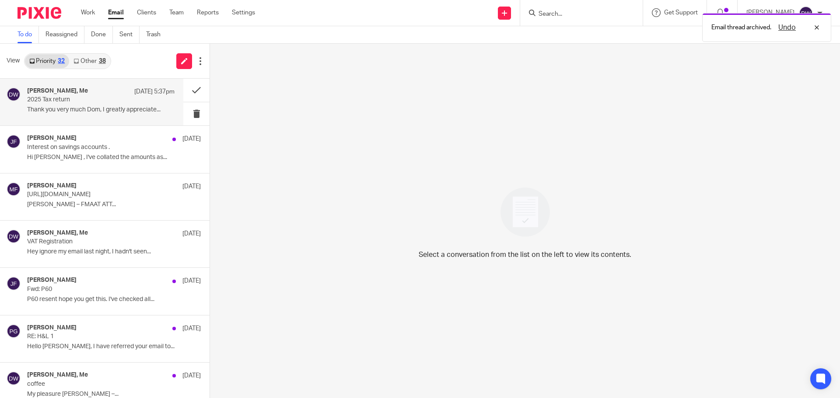
click at [76, 115] on div "Rebecca Wood, Me 10 Oct 5:37pm 2025 Tax return Thank you very much Dom, I great…" at bounding box center [100, 101] width 147 height 29
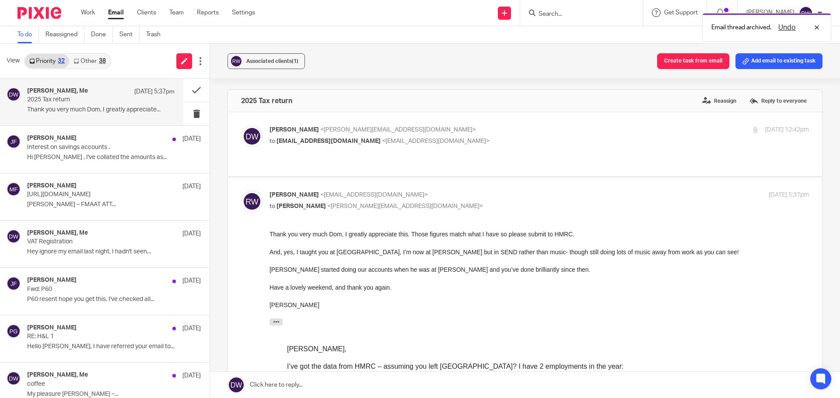
scroll to position [0, 0]
click at [191, 90] on button at bounding box center [196, 90] width 26 height 23
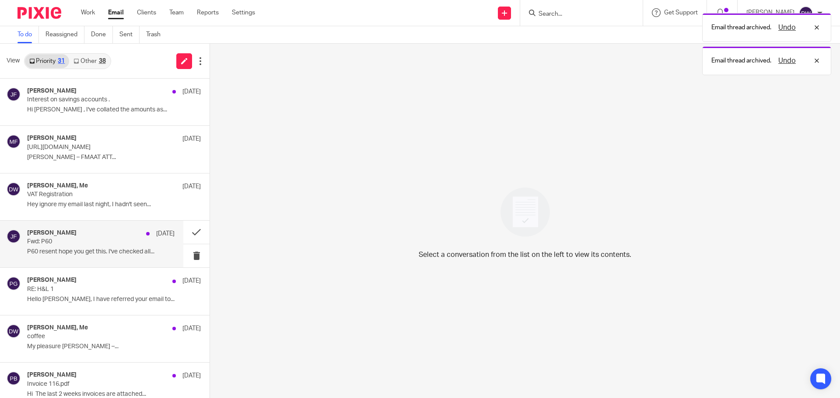
click at [53, 236] on h4 "John Fisher" at bounding box center [51, 233] width 49 height 7
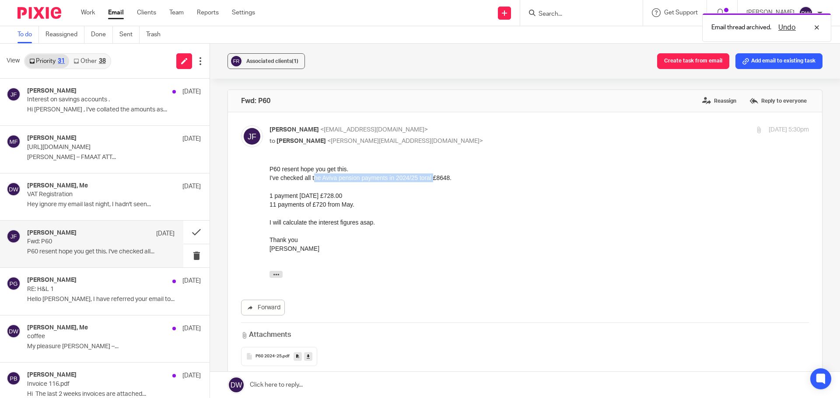
drag, startPoint x: 324, startPoint y: 176, endPoint x: 433, endPoint y: 178, distance: 108.9
click at [433, 178] on div "I've checked all the Aviva pension payments in 2024/25 toral £8648." at bounding box center [538, 178] width 539 height 9
click at [392, 210] on div at bounding box center [538, 213] width 539 height 9
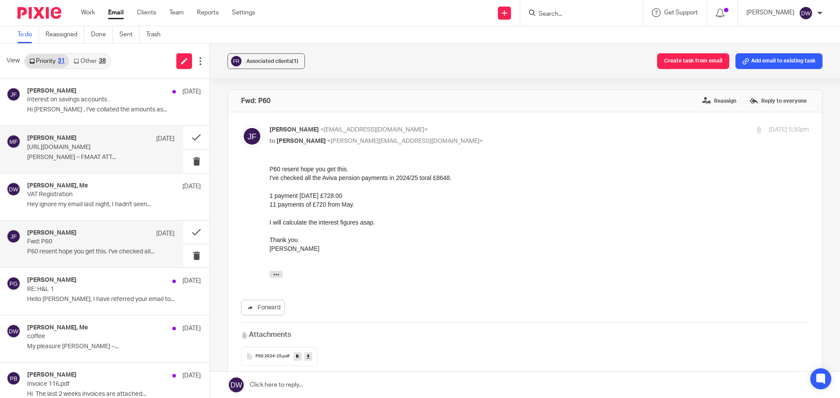
click at [99, 149] on p "https://www.icaew.com/restrictedmedia?mediaItemId=f18ea57b-5866-4d93-8ba5-8ba21…" at bounding box center [86, 147] width 118 height 7
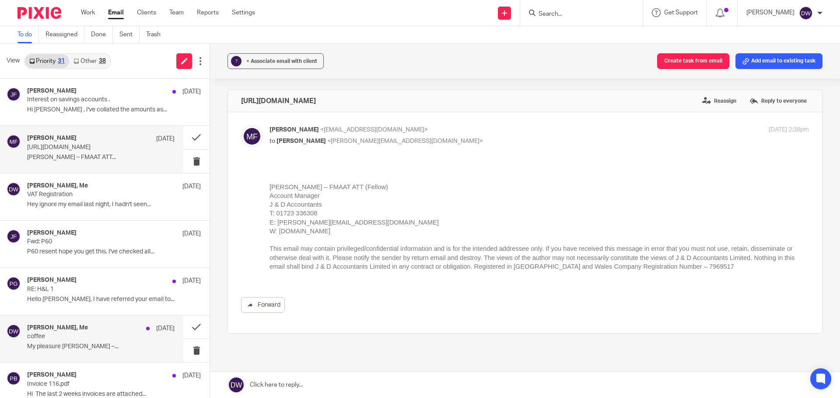
click at [75, 332] on div "Jack Drydale, Me 6 Oct" at bounding box center [100, 328] width 147 height 9
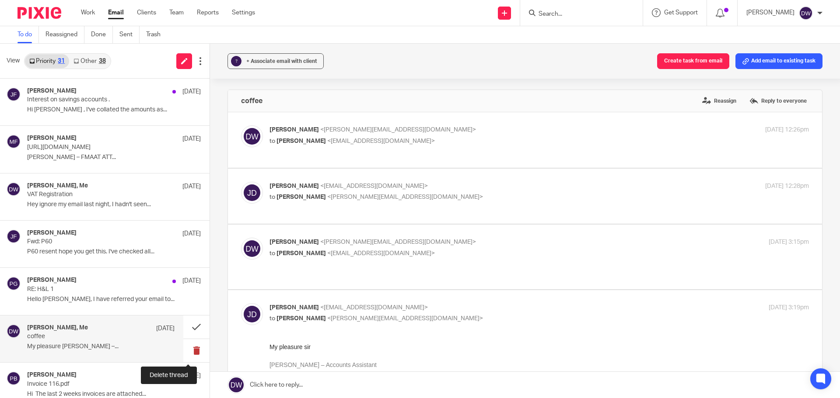
click at [183, 347] on button at bounding box center [196, 350] width 26 height 23
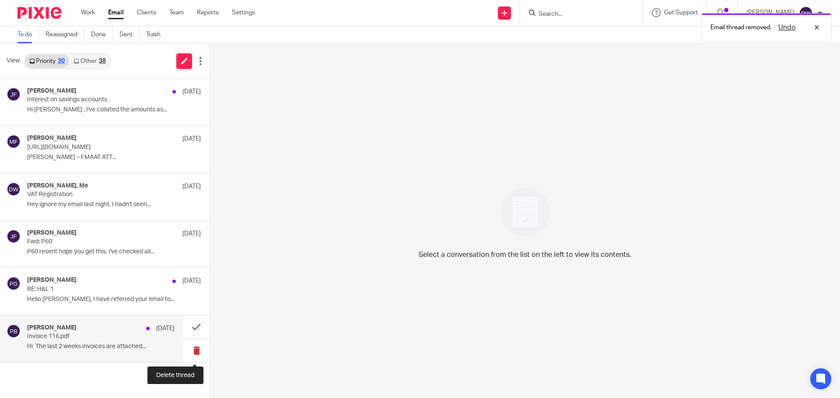
click at [189, 348] on button at bounding box center [196, 350] width 26 height 23
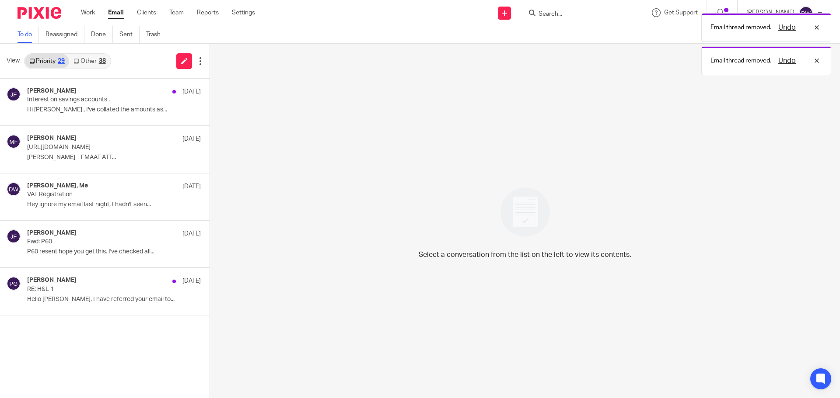
click at [101, 63] on div "38" at bounding box center [102, 61] width 7 height 6
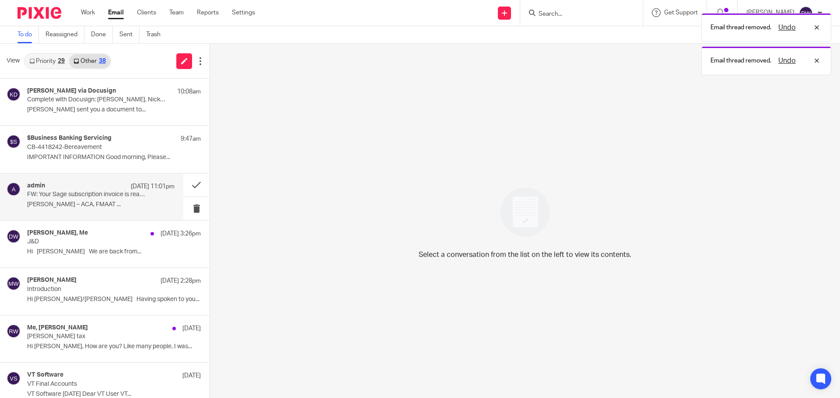
click at [88, 195] on p "FW: Your Sage subscription invoice is ready" at bounding box center [86, 194] width 118 height 7
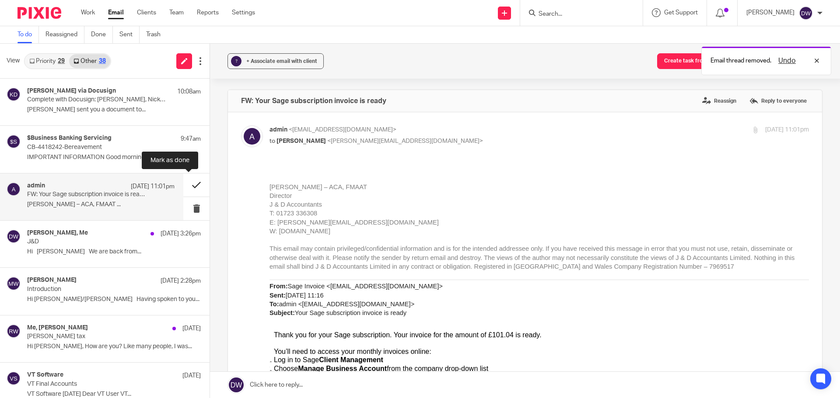
click at [191, 183] on button at bounding box center [196, 185] width 26 height 23
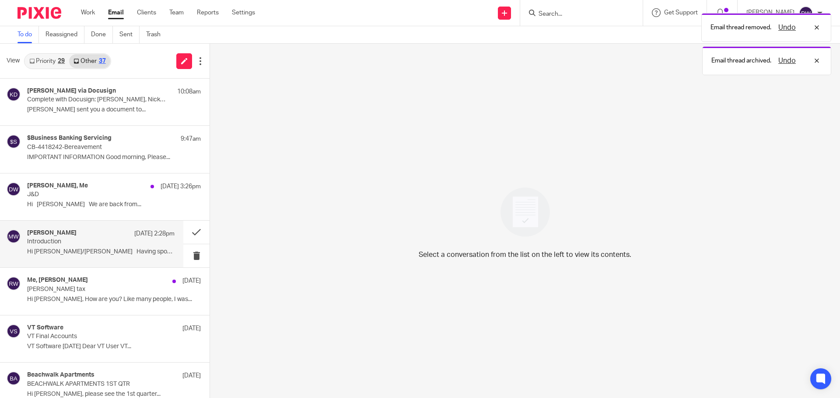
click at [109, 252] on p "Hi Dominic/Andrew Having spoken to you..." at bounding box center [100, 251] width 147 height 7
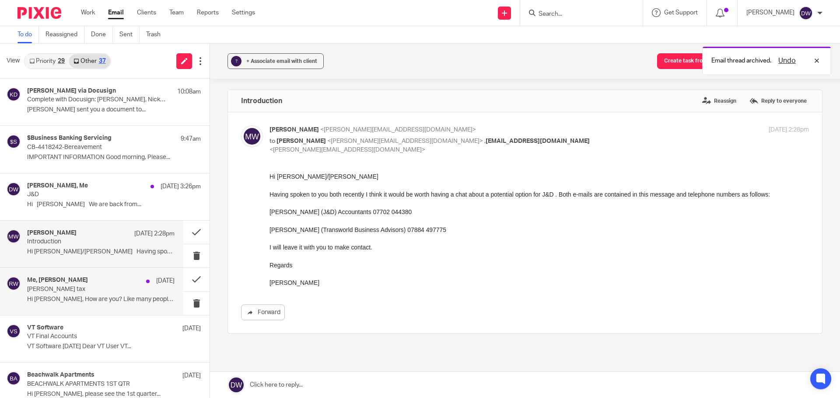
click at [92, 292] on p "Rebecca W tax" at bounding box center [86, 289] width 118 height 7
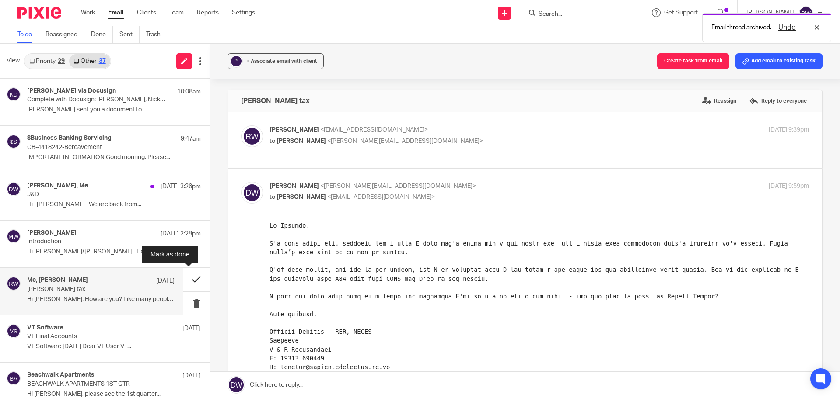
click at [186, 279] on button at bounding box center [196, 279] width 26 height 23
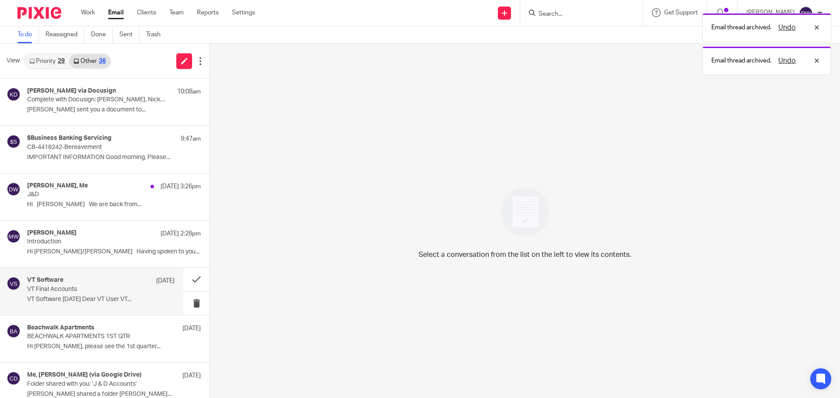
click at [121, 304] on div "VT Software 8 Oct VT Final Accounts VT Software October 2025 Dear VT User VT..." at bounding box center [100, 291] width 147 height 29
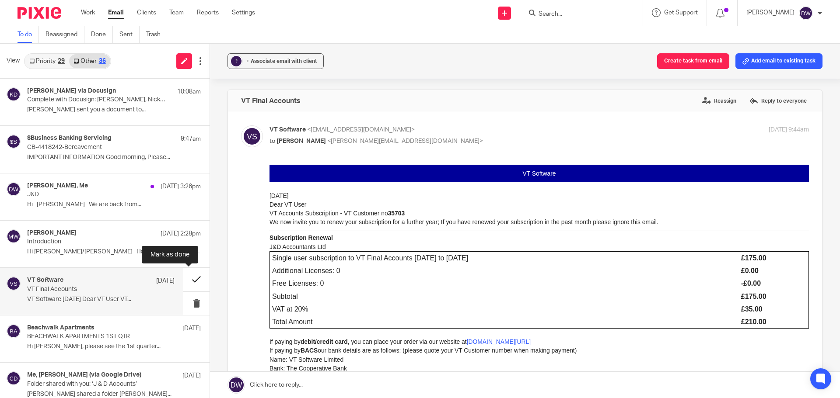
click at [197, 278] on button at bounding box center [196, 279] width 26 height 23
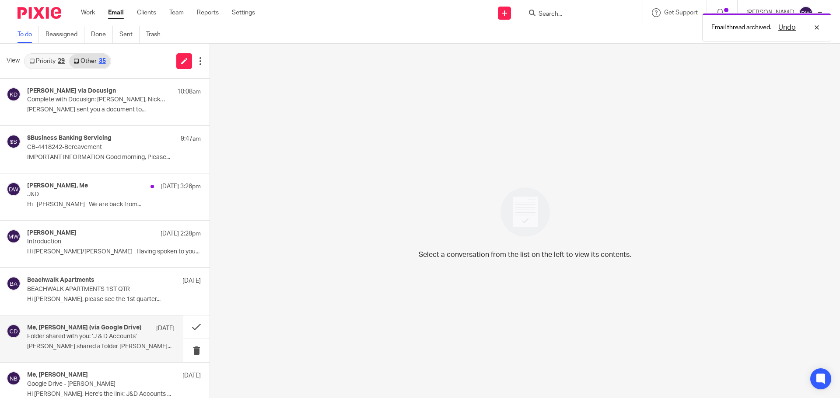
click at [118, 338] on p "Folder shared with you: ‘J & D Accounts’" at bounding box center [86, 336] width 118 height 7
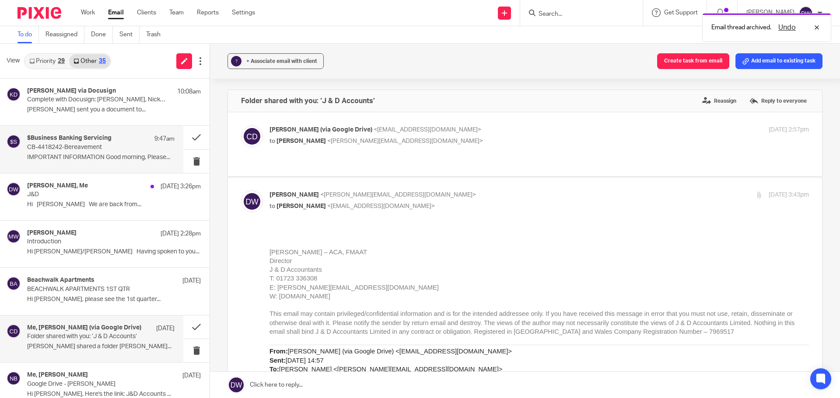
click at [102, 153] on div "$Business Banking Servicing 9:47am CB-4418242-Bereavement IMPORTANT INFORMATION…" at bounding box center [100, 149] width 147 height 29
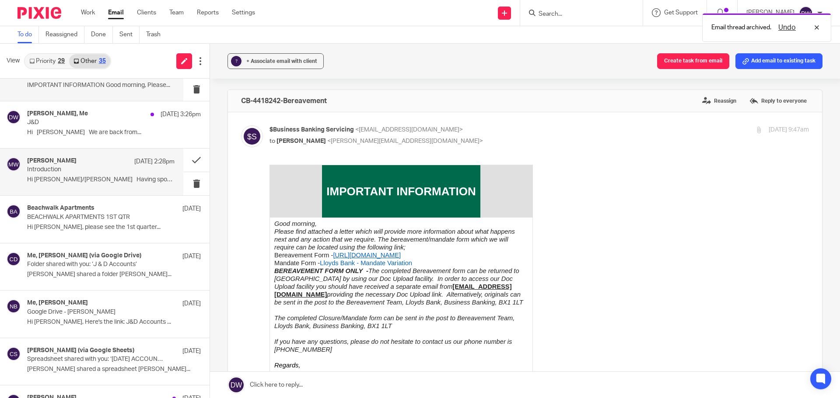
scroll to position [306, 0]
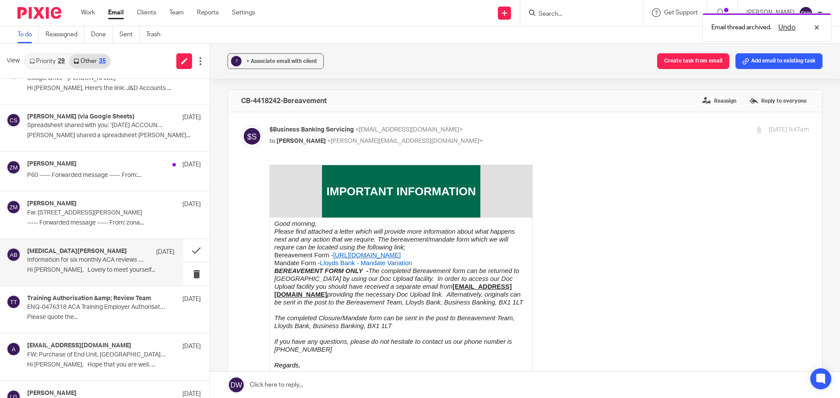
click at [86, 265] on div "Alexia Bahadur 12 Mar Information for six monthly ACA reviews with Tian Hi Domi…" at bounding box center [100, 262] width 147 height 29
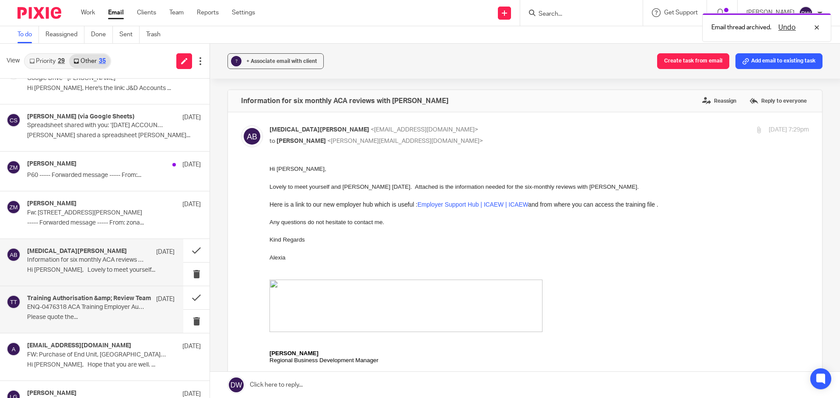
scroll to position [0, 0]
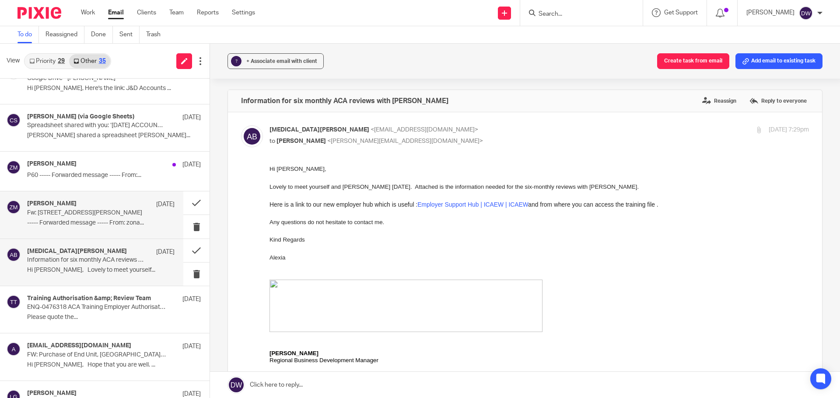
click at [96, 216] on p "Fw: 3 Auborough Street,Scarborough,North Yorkshire,YO11 1HT" at bounding box center [86, 212] width 118 height 7
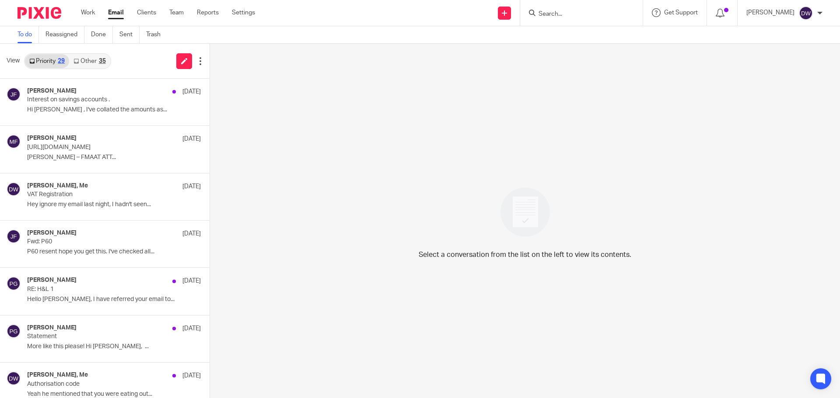
click at [92, 56] on link "Other 35" at bounding box center [89, 61] width 41 height 14
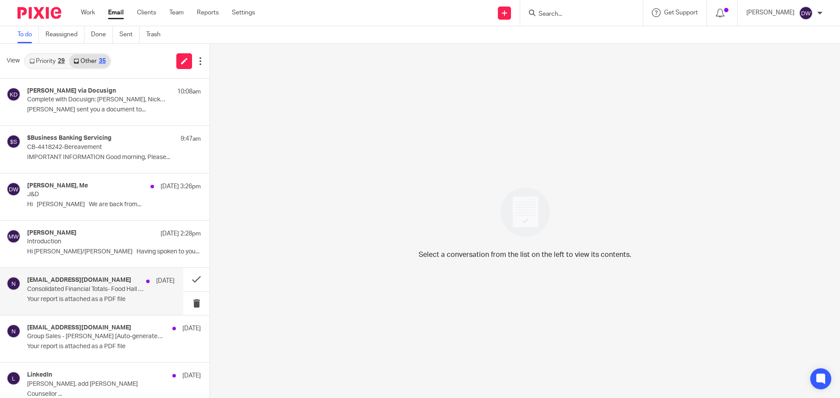
click at [95, 300] on p "Your report is attached as a PDF file" at bounding box center [100, 299] width 147 height 7
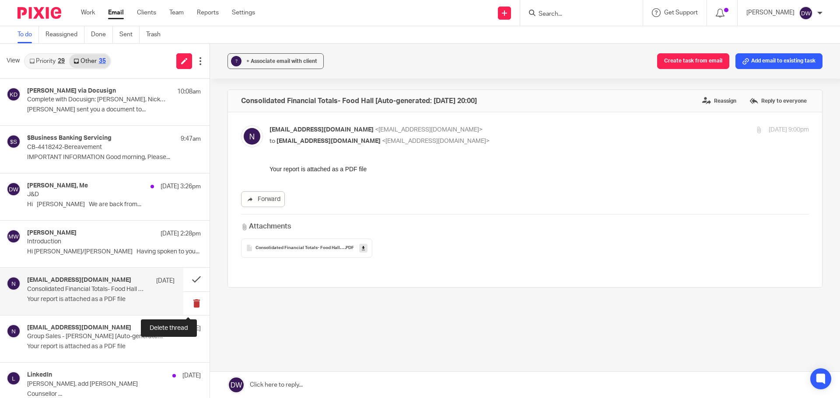
click at [184, 306] on button at bounding box center [196, 303] width 26 height 23
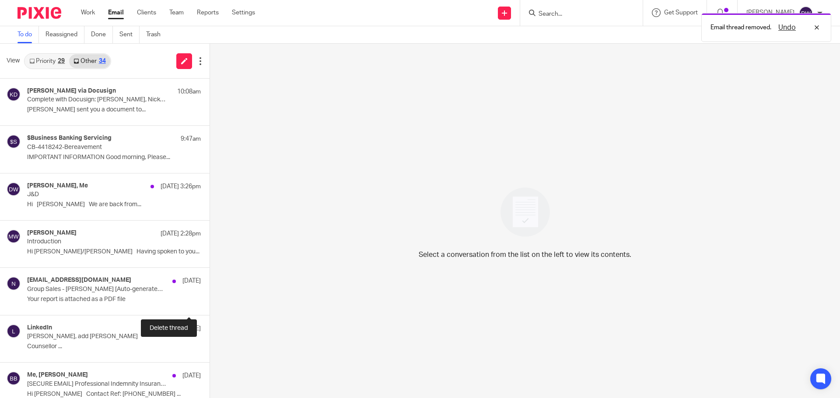
click at [209, 306] on button at bounding box center [212, 303] width 7 height 23
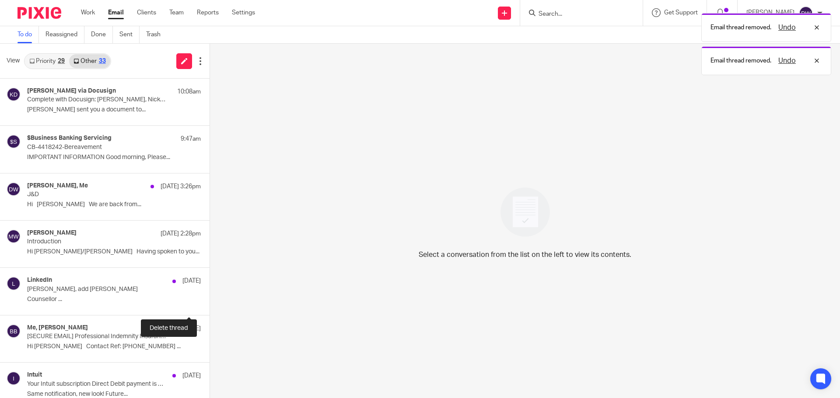
click at [209, 306] on button at bounding box center [212, 303] width 7 height 23
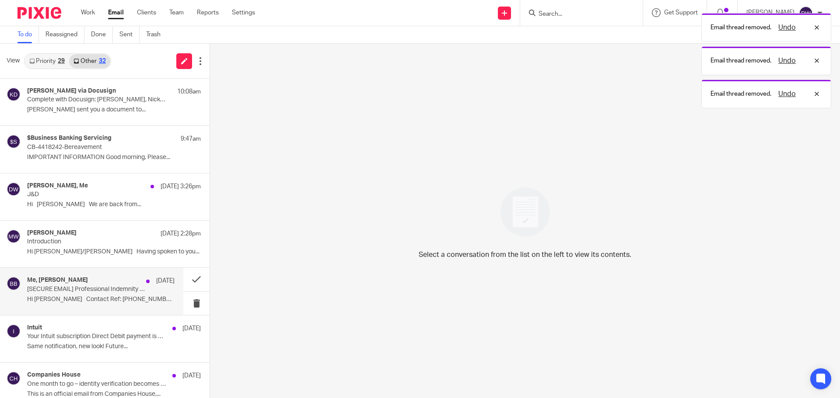
click at [110, 300] on p "Hi Dominic Contact Ref: 26415156 ..." at bounding box center [100, 299] width 147 height 7
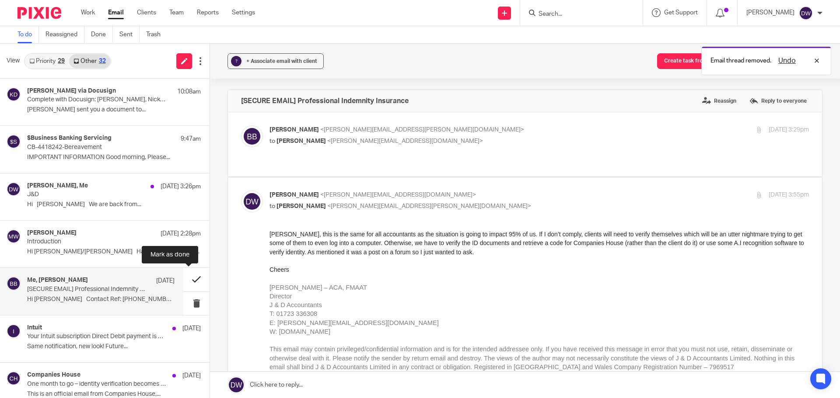
click at [189, 281] on button at bounding box center [196, 279] width 26 height 23
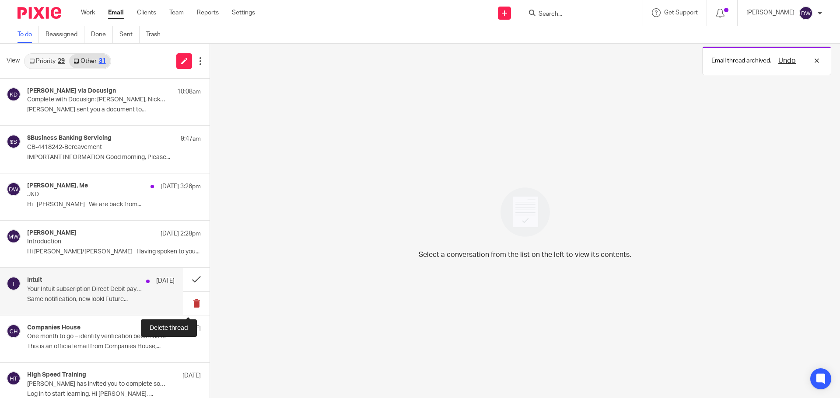
click at [191, 300] on button at bounding box center [196, 303] width 26 height 23
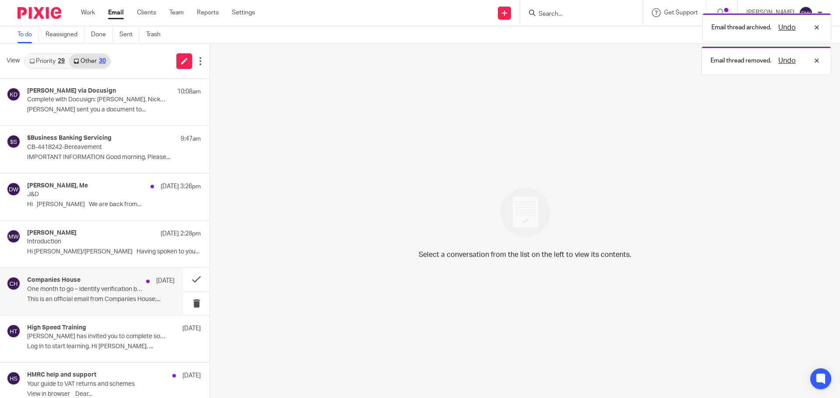
click at [125, 301] on p "This is an official email from Companies House,..." at bounding box center [100, 299] width 147 height 7
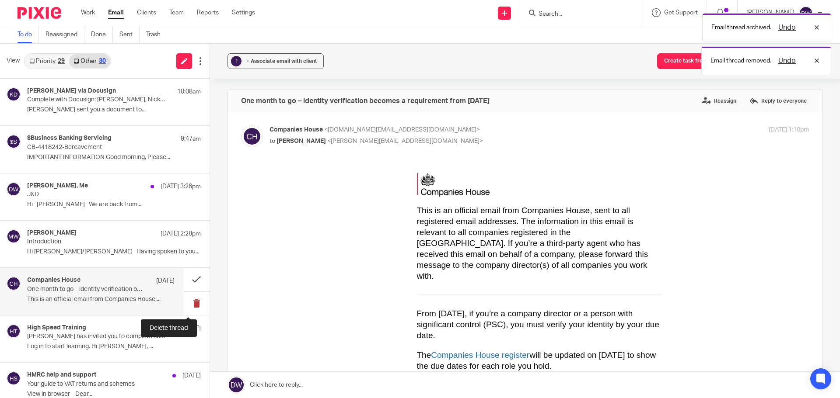
click at [186, 302] on button at bounding box center [196, 303] width 26 height 23
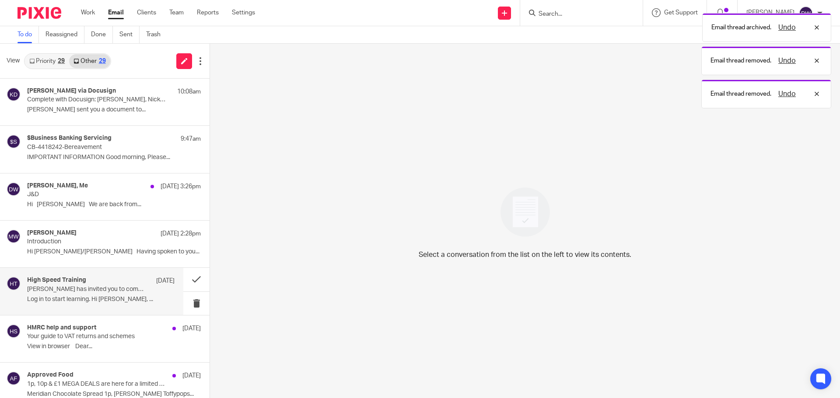
click at [118, 295] on div "High Speed Training 8 Oct Dominic Watkins has invited you to complete some onli…" at bounding box center [100, 291] width 147 height 29
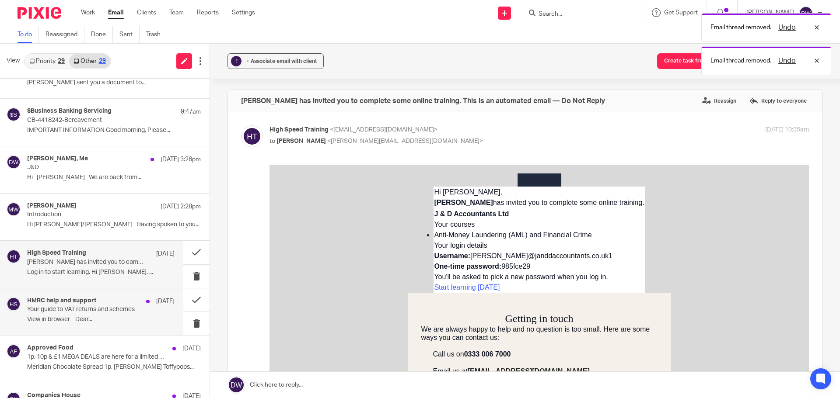
scroll to position [87, 0]
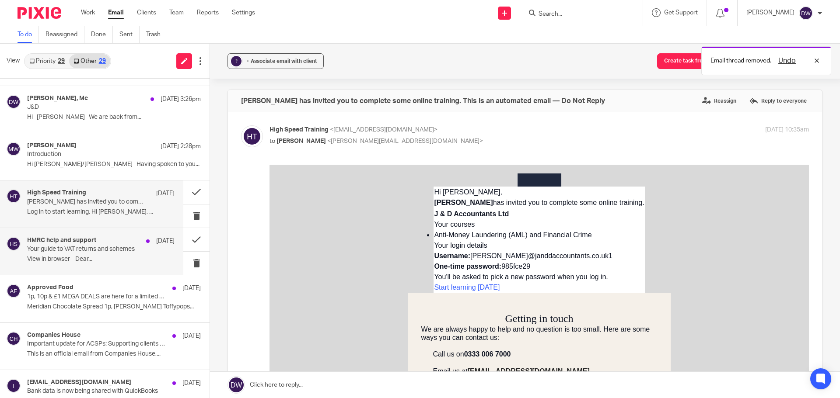
click at [119, 252] on p "Your guide to VAT returns and schemes" at bounding box center [86, 249] width 118 height 7
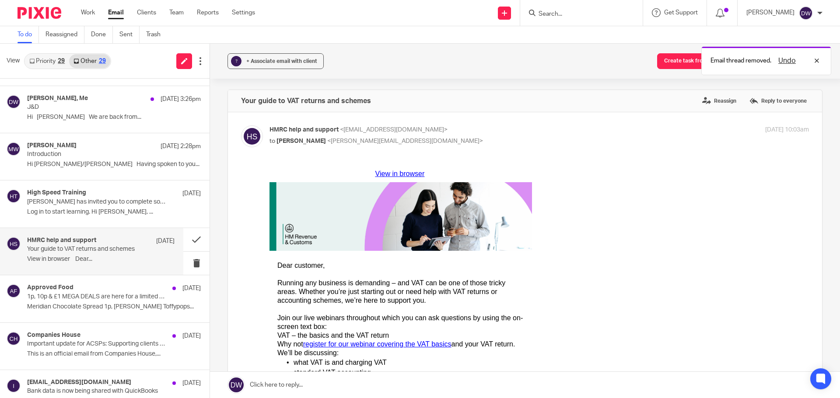
scroll to position [0, 0]
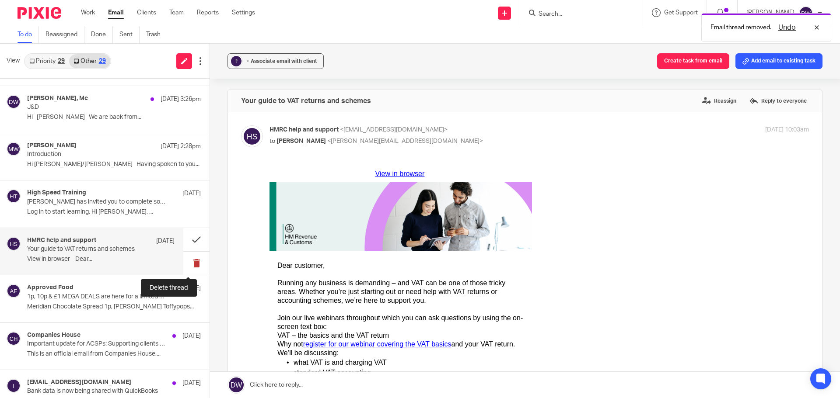
click at [187, 260] on button at bounding box center [196, 263] width 26 height 23
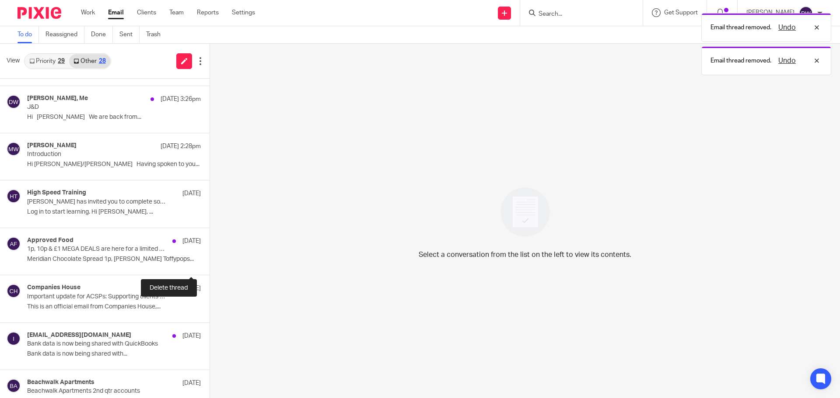
click at [209, 260] on button at bounding box center [212, 263] width 7 height 23
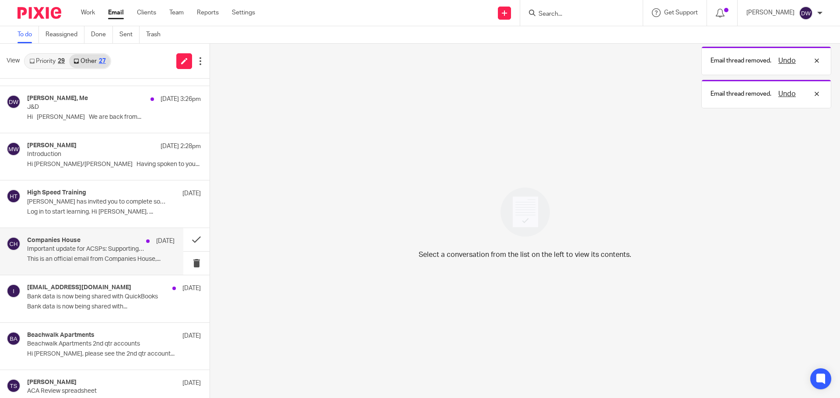
click at [96, 257] on p "This is an official email from Companies House,..." at bounding box center [100, 259] width 147 height 7
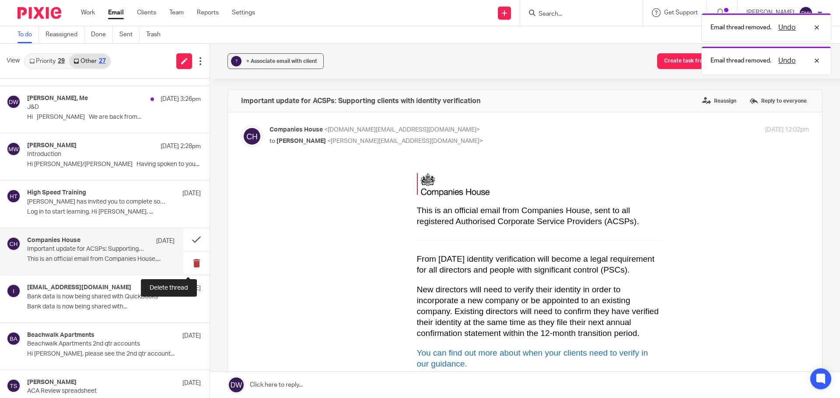
click at [188, 266] on button at bounding box center [196, 263] width 26 height 23
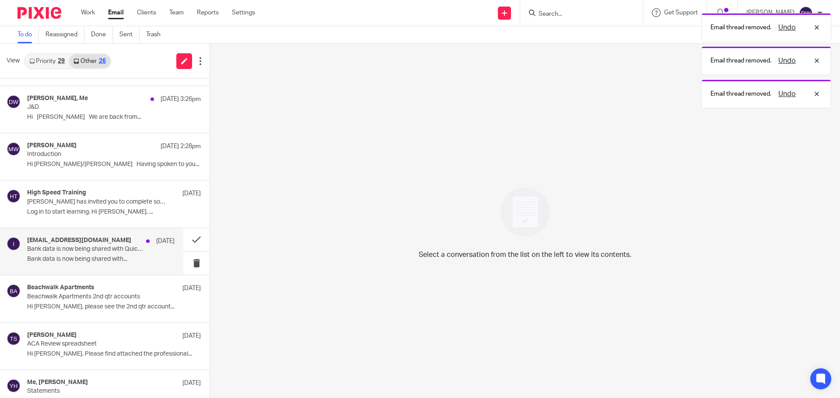
click at [120, 260] on p "Bank data is now being shared with..." at bounding box center [100, 259] width 147 height 7
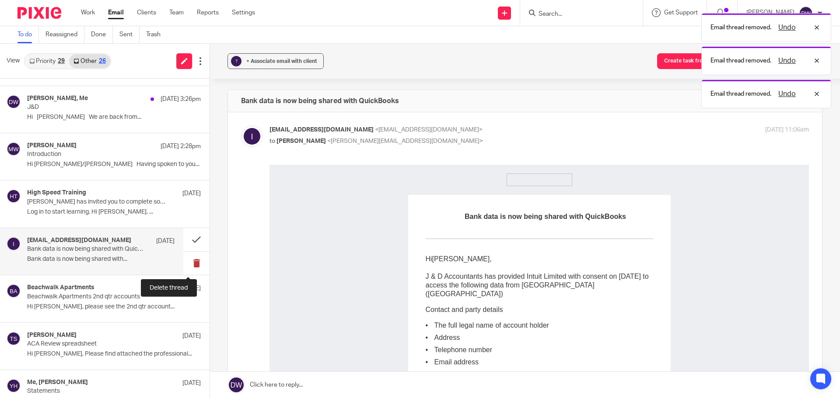
click at [197, 265] on button at bounding box center [196, 263] width 26 height 23
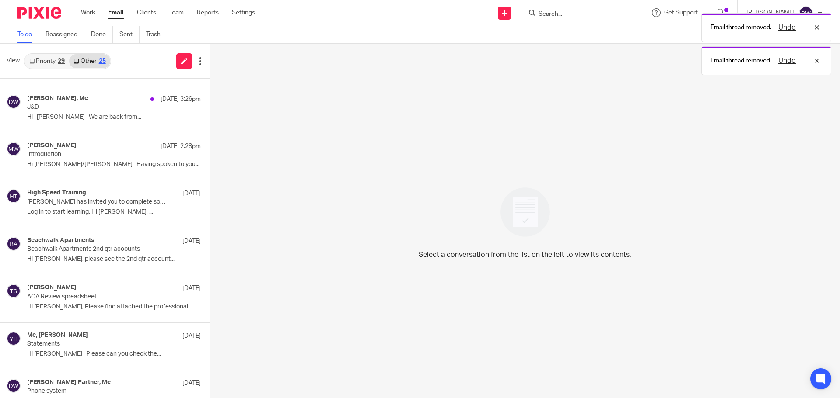
click at [44, 63] on link "Priority 29" at bounding box center [47, 61] width 44 height 14
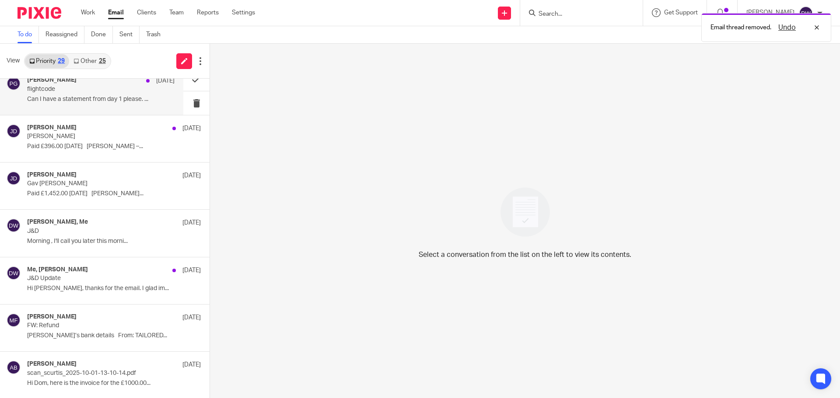
scroll to position [394, 0]
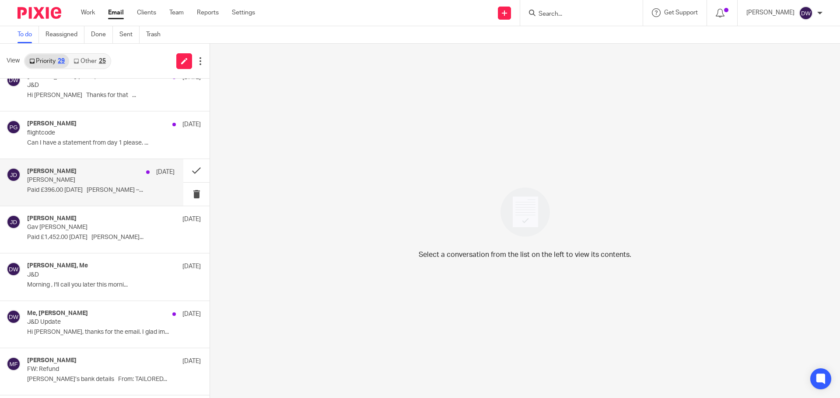
click at [97, 168] on div "Jack Drydale 6 Oct" at bounding box center [100, 172] width 147 height 9
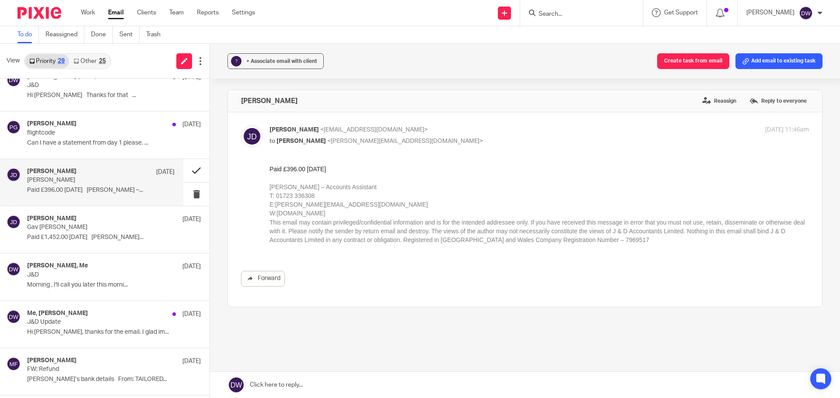
scroll to position [0, 0]
click at [187, 195] on button at bounding box center [196, 194] width 26 height 23
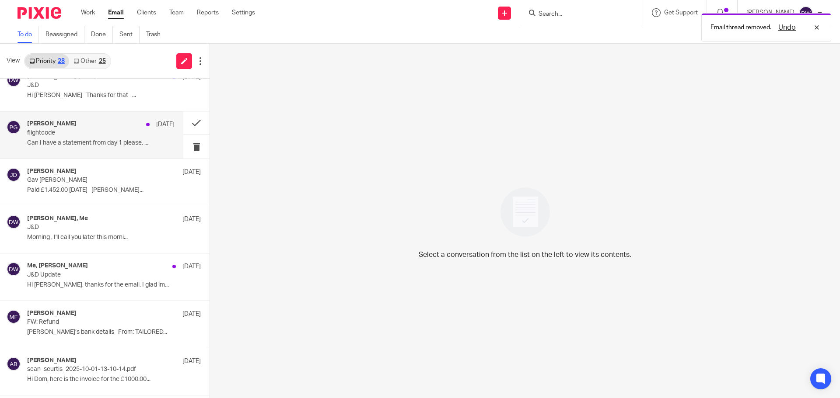
click at [95, 128] on div "Philip Green 6 Oct" at bounding box center [100, 124] width 147 height 9
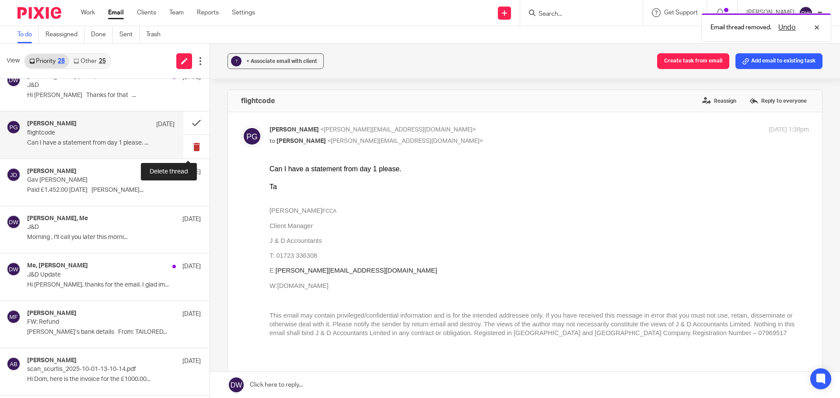
click at [185, 146] on button at bounding box center [196, 146] width 26 height 23
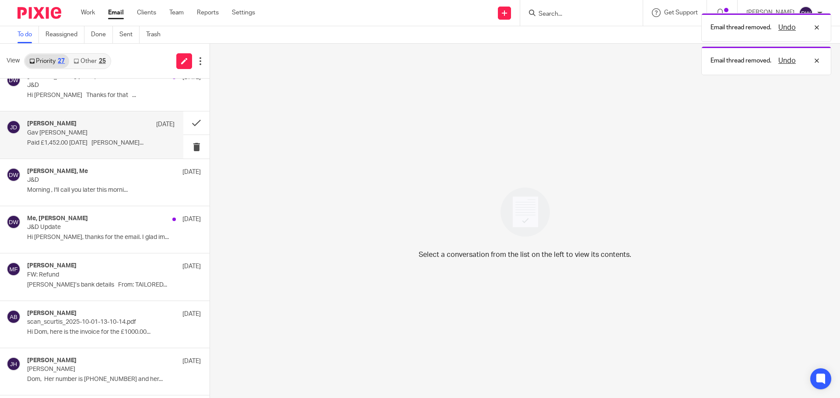
click at [94, 137] on div "Jack Drydale 6 Oct Gav ward Paid £1,452.00 06/10/2025 Jack Drydale..." at bounding box center [100, 134] width 147 height 29
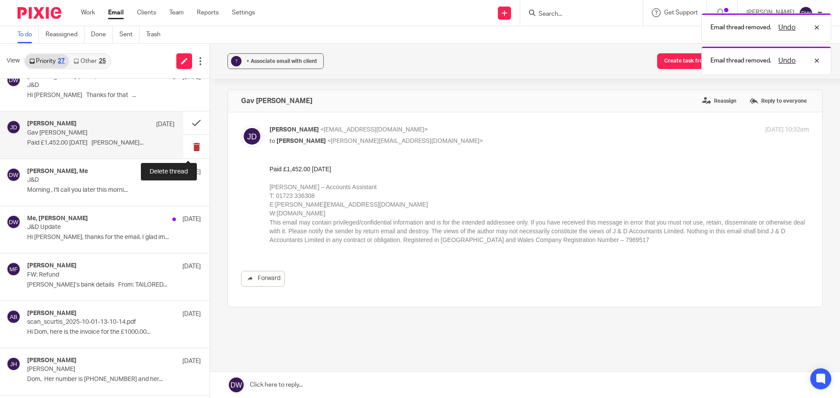
click at [187, 150] on button at bounding box center [196, 146] width 26 height 23
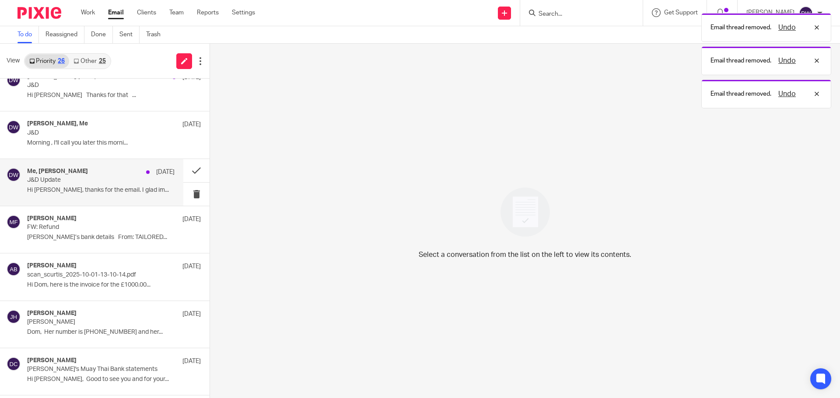
click at [86, 185] on div "Me, Andrew Bishop 5 Oct J&D Update Hi Dom, thanks for the email. I glad im..." at bounding box center [100, 182] width 147 height 29
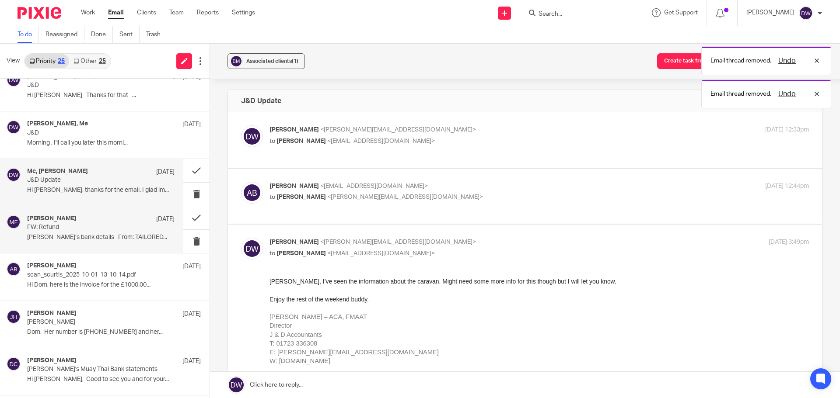
click at [87, 243] on div "Mick Fisher 3 Oct FW: Refund Laura’s bank details From: TAILORED..." at bounding box center [100, 229] width 147 height 29
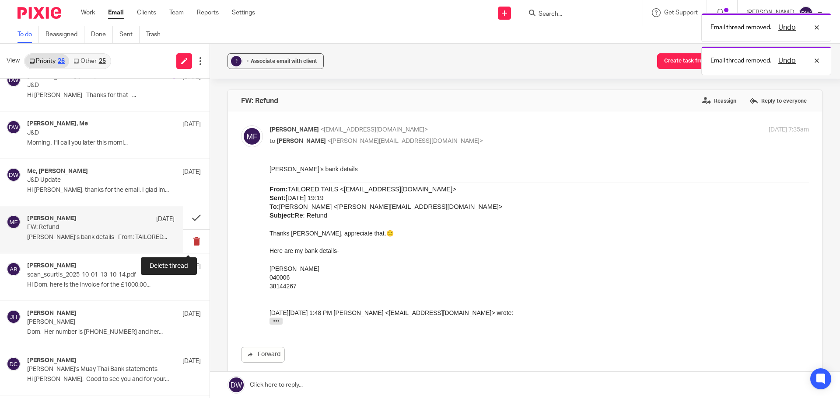
click at [183, 244] on button at bounding box center [196, 241] width 26 height 23
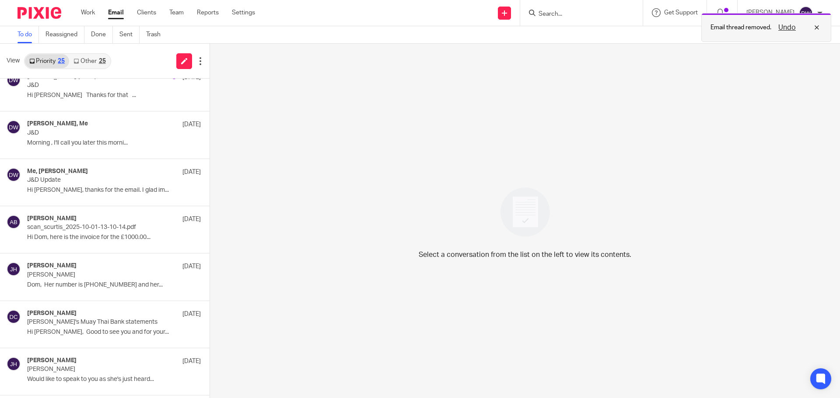
click at [785, 28] on button "Undo" at bounding box center [786, 27] width 23 height 10
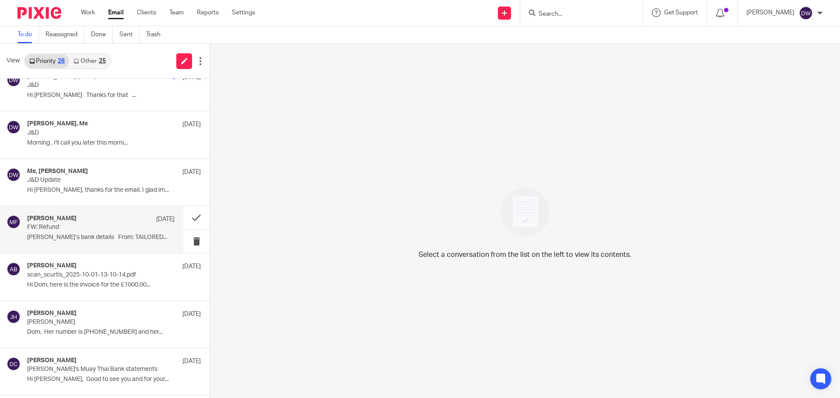
click at [48, 228] on p "FW: Refund" at bounding box center [86, 227] width 118 height 7
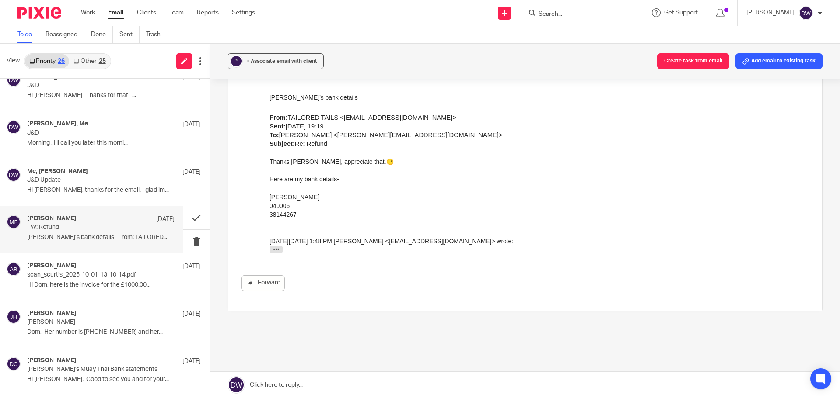
scroll to position [87, 0]
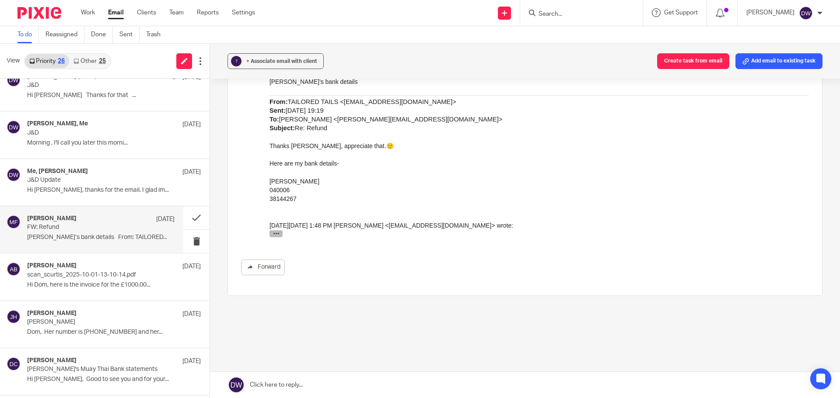
click at [276, 237] on icon "button" at bounding box center [276, 233] width 7 height 7
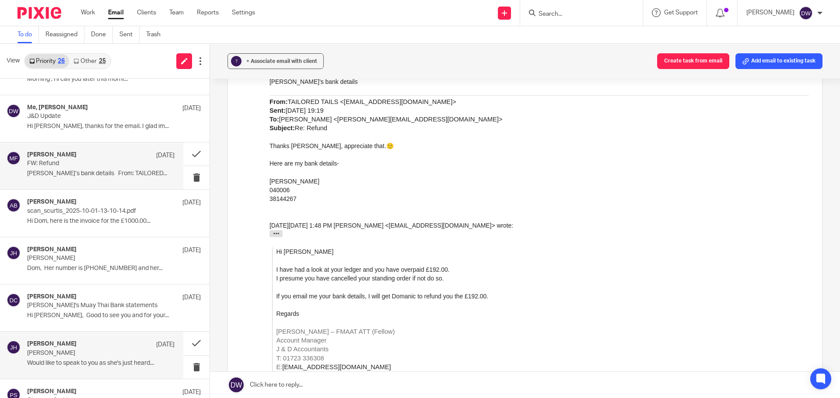
scroll to position [481, 0]
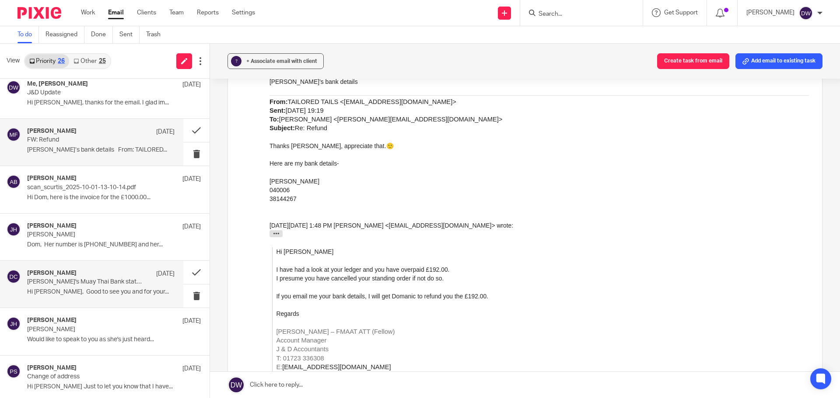
click at [93, 295] on p "Hi Dom, Good to see you and for your..." at bounding box center [100, 292] width 147 height 7
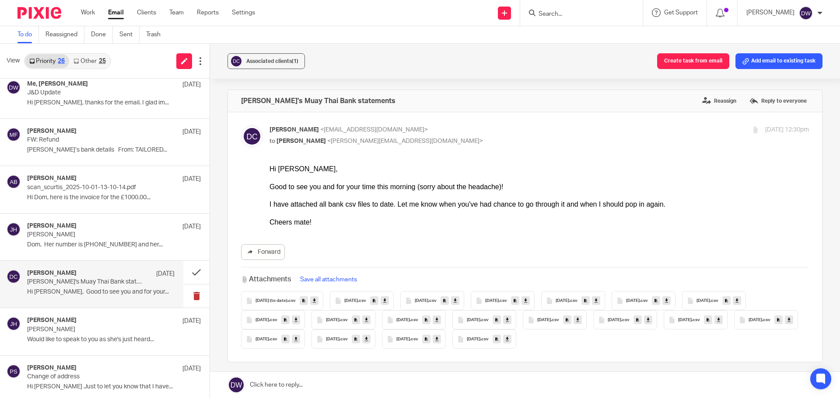
scroll to position [0, 0]
click at [188, 275] on button at bounding box center [196, 272] width 26 height 23
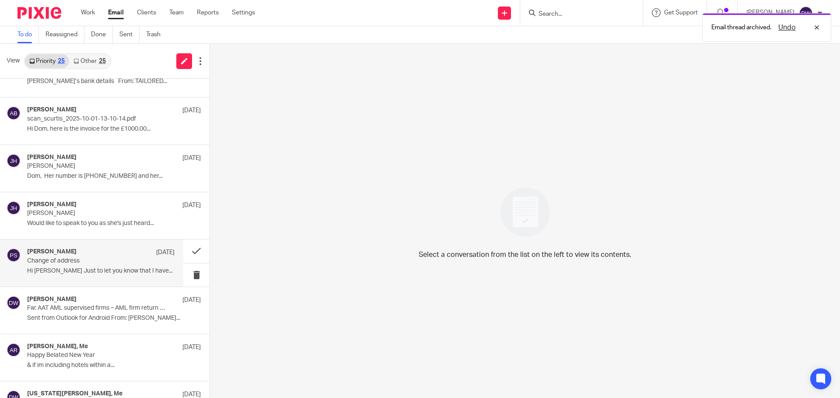
scroll to position [568, 0]
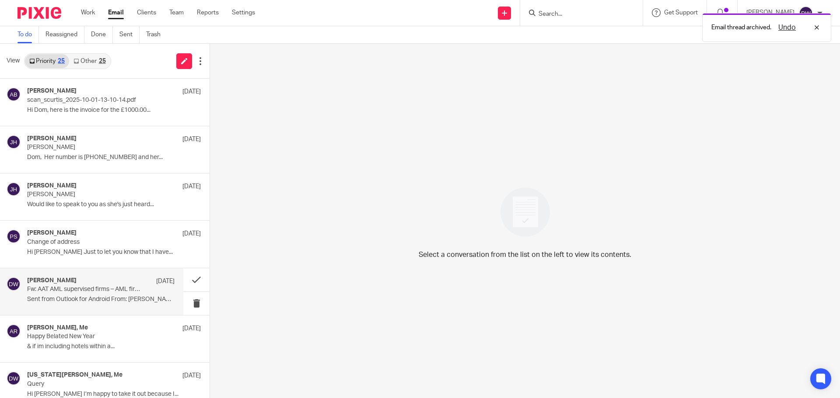
click at [130, 293] on p "Fw: AAT AML supervised firms – AML firm return opens soon" at bounding box center [86, 289] width 118 height 7
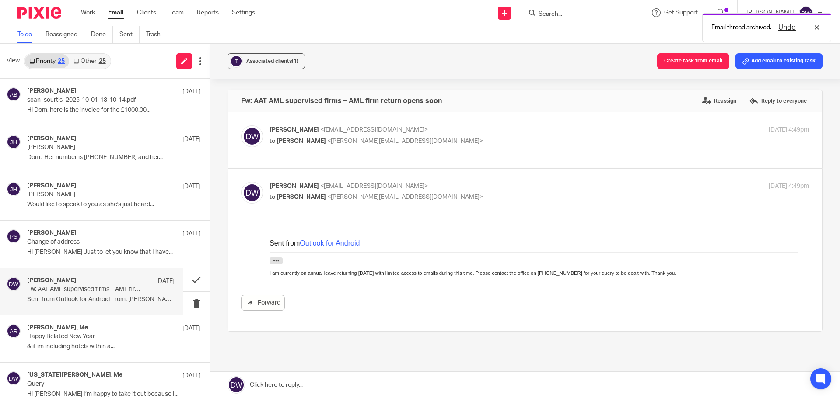
scroll to position [0, 0]
click at [184, 305] on button at bounding box center [196, 303] width 26 height 23
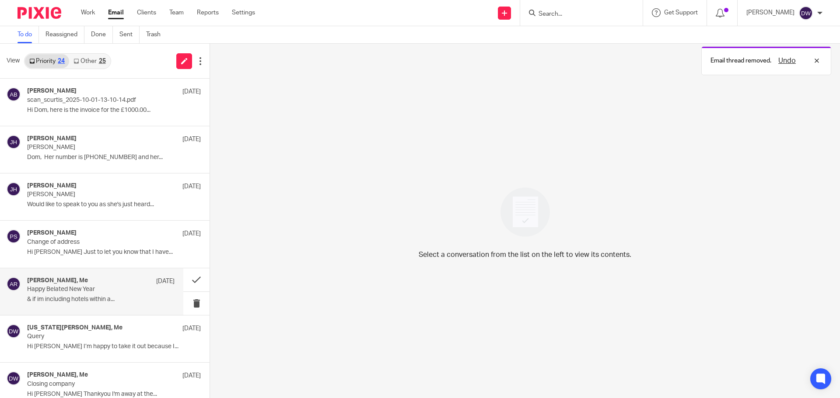
click at [108, 296] on p "& if im including hotels within a..." at bounding box center [100, 299] width 147 height 7
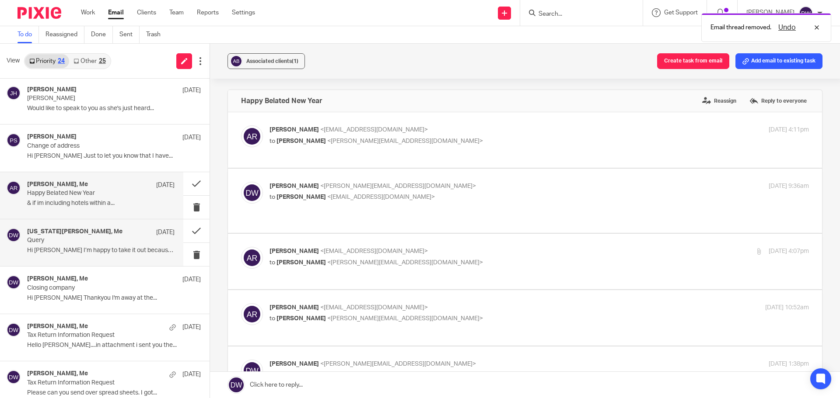
scroll to position [700, 0]
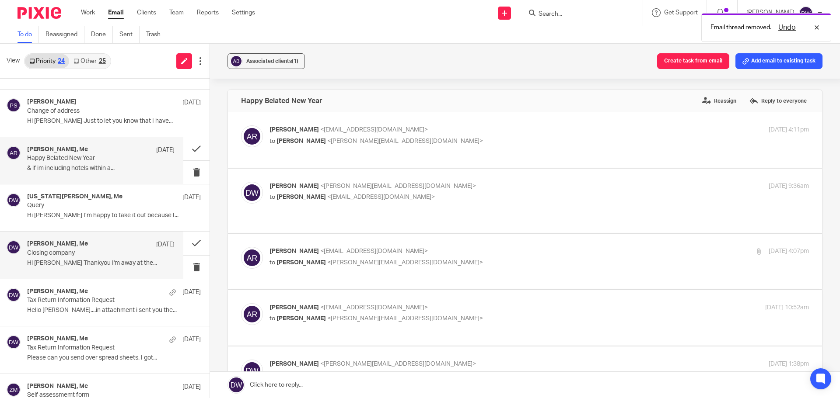
click at [122, 261] on p "Hi Dominic Thankyou I'm away at the..." at bounding box center [100, 263] width 147 height 7
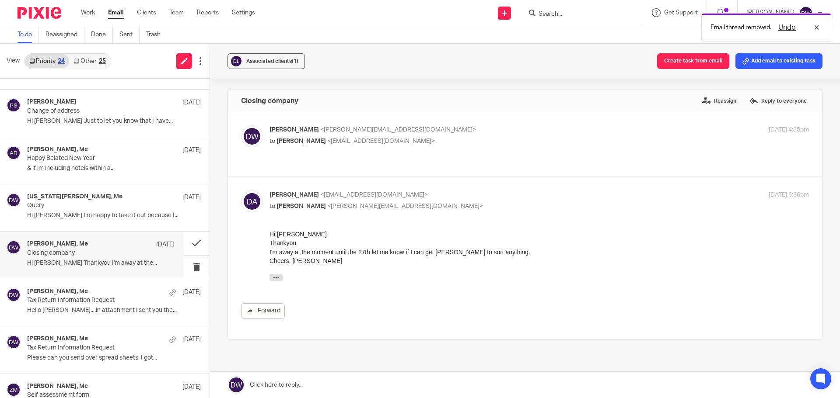
scroll to position [0, 0]
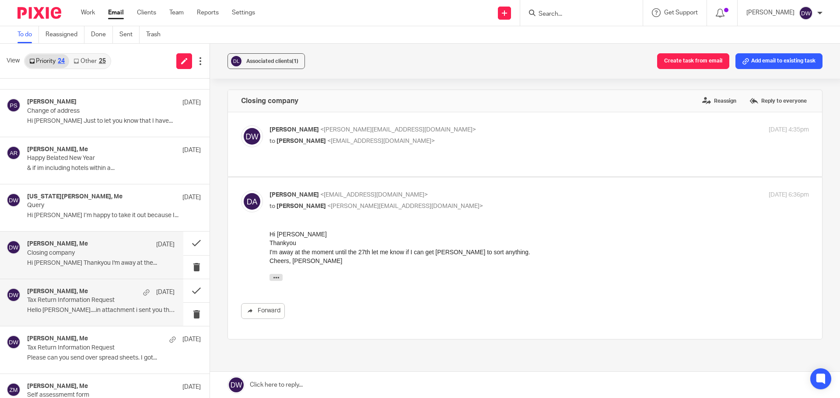
click at [137, 299] on p "Tax Return Information Request" at bounding box center [86, 300] width 118 height 7
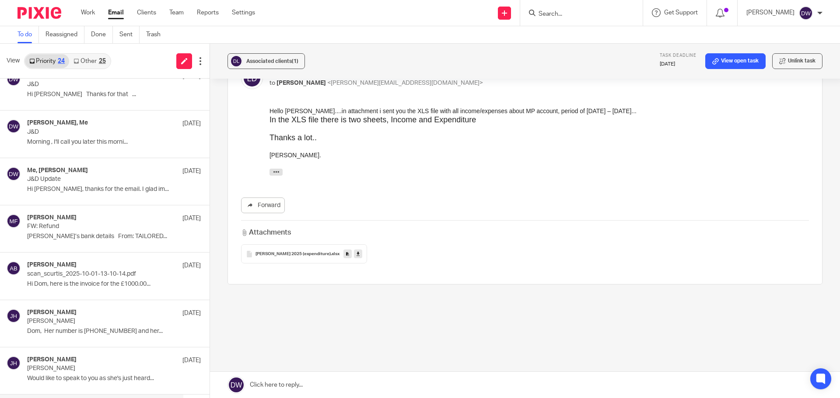
scroll to position [394, 0]
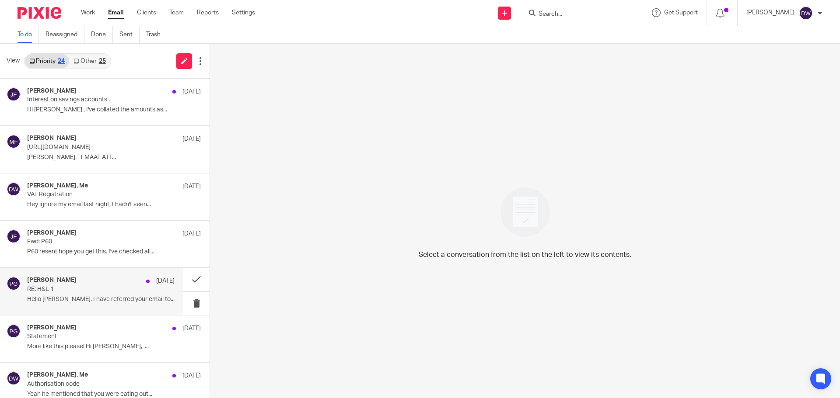
drag, startPoint x: 138, startPoint y: 289, endPoint x: 169, endPoint y: 291, distance: 31.1
click at [138, 288] on p "RE: H&L 1" at bounding box center [86, 289] width 118 height 7
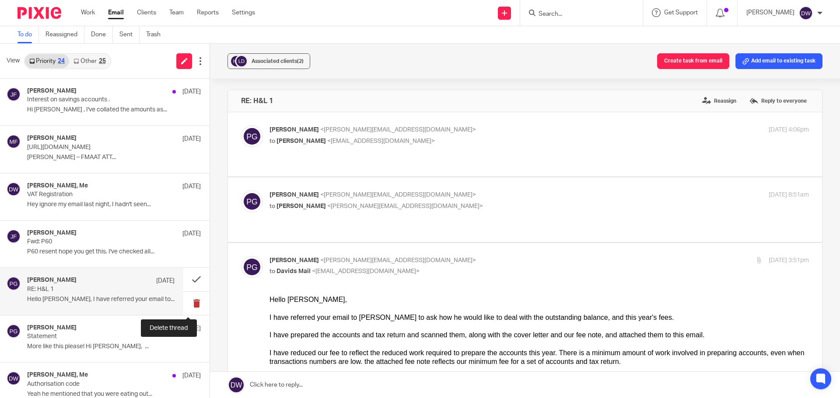
click at [186, 297] on button at bounding box center [196, 303] width 26 height 23
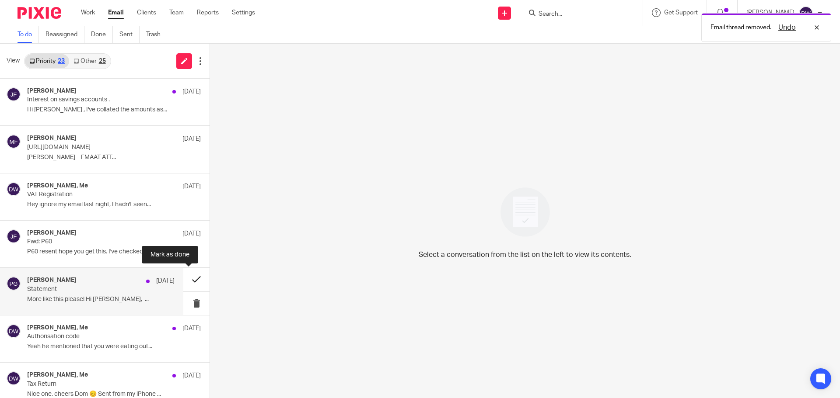
click at [190, 282] on button at bounding box center [196, 279] width 26 height 23
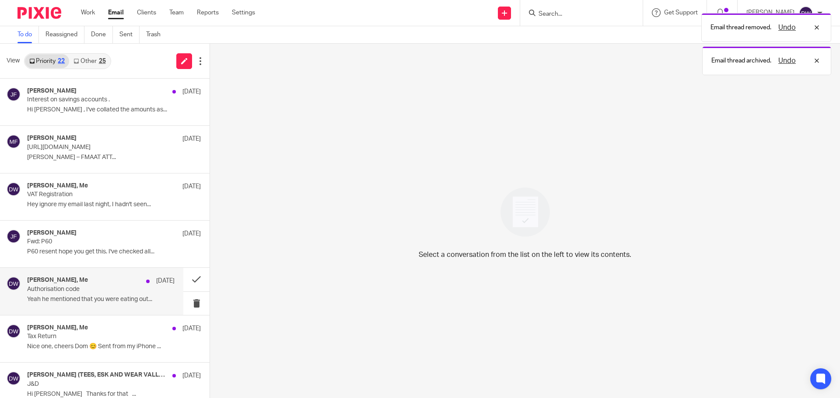
click at [117, 294] on div "Jack Davies, Me 6 Oct Authorisation code Yeah he mentioned that you were eating…" at bounding box center [100, 291] width 147 height 29
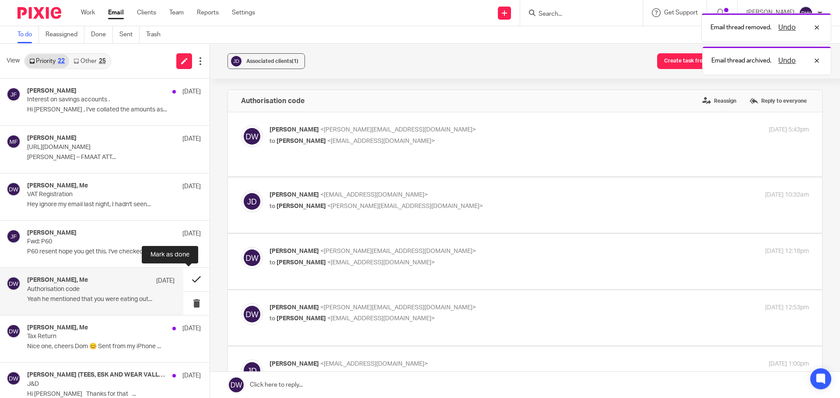
click at [194, 278] on button at bounding box center [196, 279] width 26 height 23
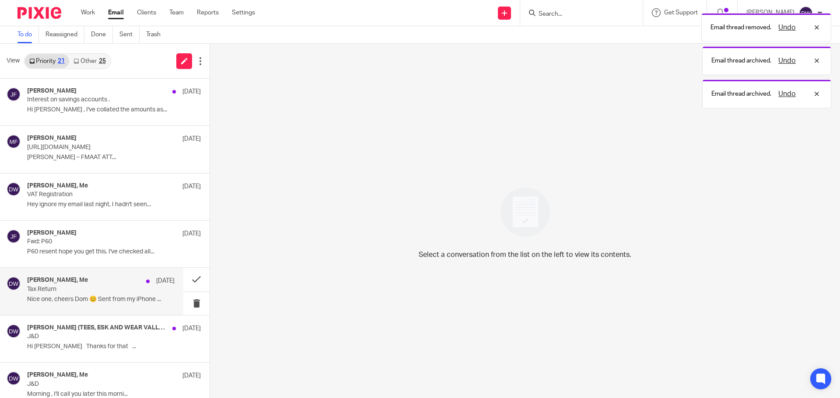
click at [132, 290] on p "Tax Return" at bounding box center [86, 289] width 118 height 7
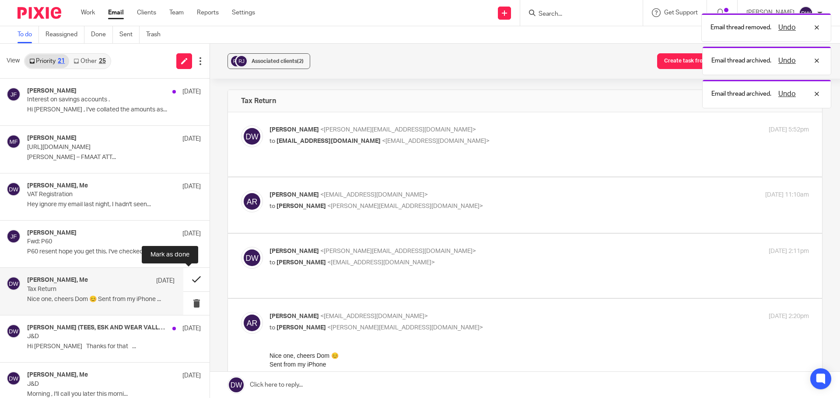
click at [183, 278] on button at bounding box center [196, 279] width 26 height 23
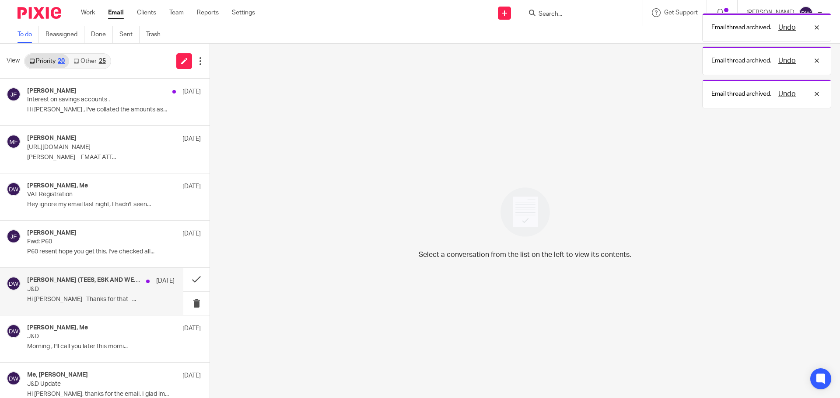
click at [112, 295] on div "FAULDING, Gillian (TEES, ESK AND WEAR VALLEYS NHS FOUNDATION TRUST), Me 6 Oct J…" at bounding box center [100, 291] width 147 height 29
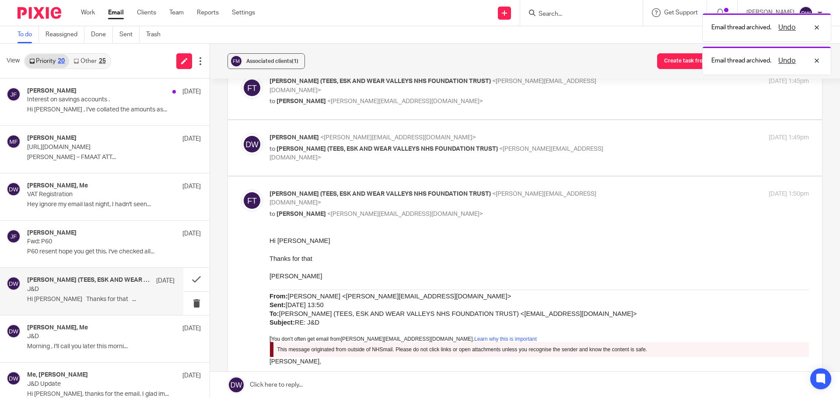
scroll to position [131, 0]
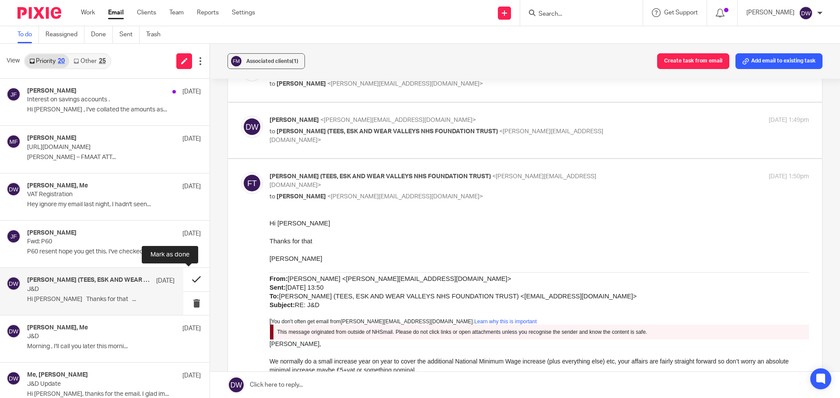
click at [188, 275] on button at bounding box center [196, 279] width 26 height 23
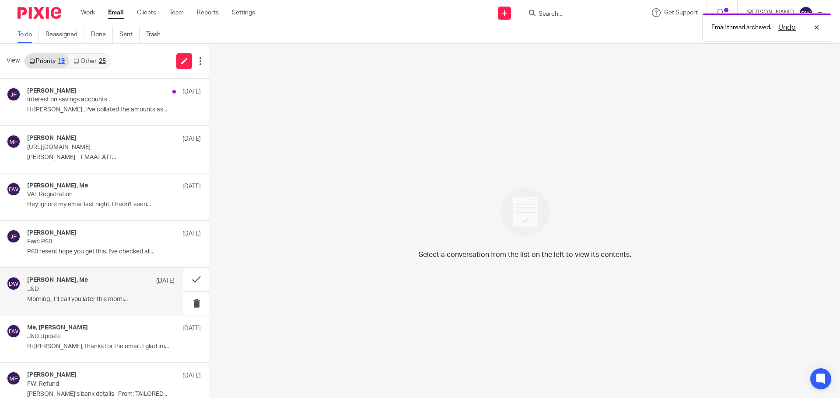
click at [90, 296] on p "Morning , I'll call you later this morni..." at bounding box center [100, 299] width 147 height 7
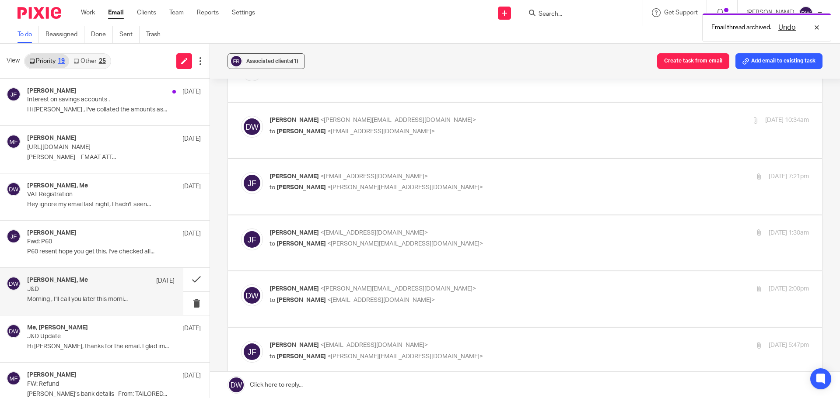
scroll to position [0, 0]
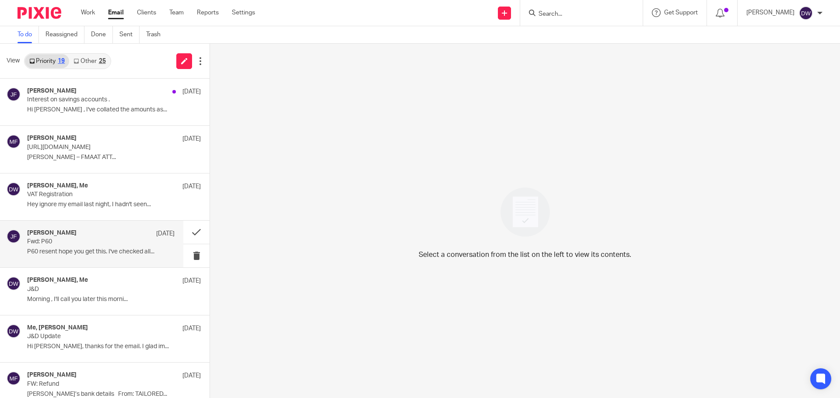
scroll to position [44, 0]
